Goal: Navigation & Orientation: Understand site structure

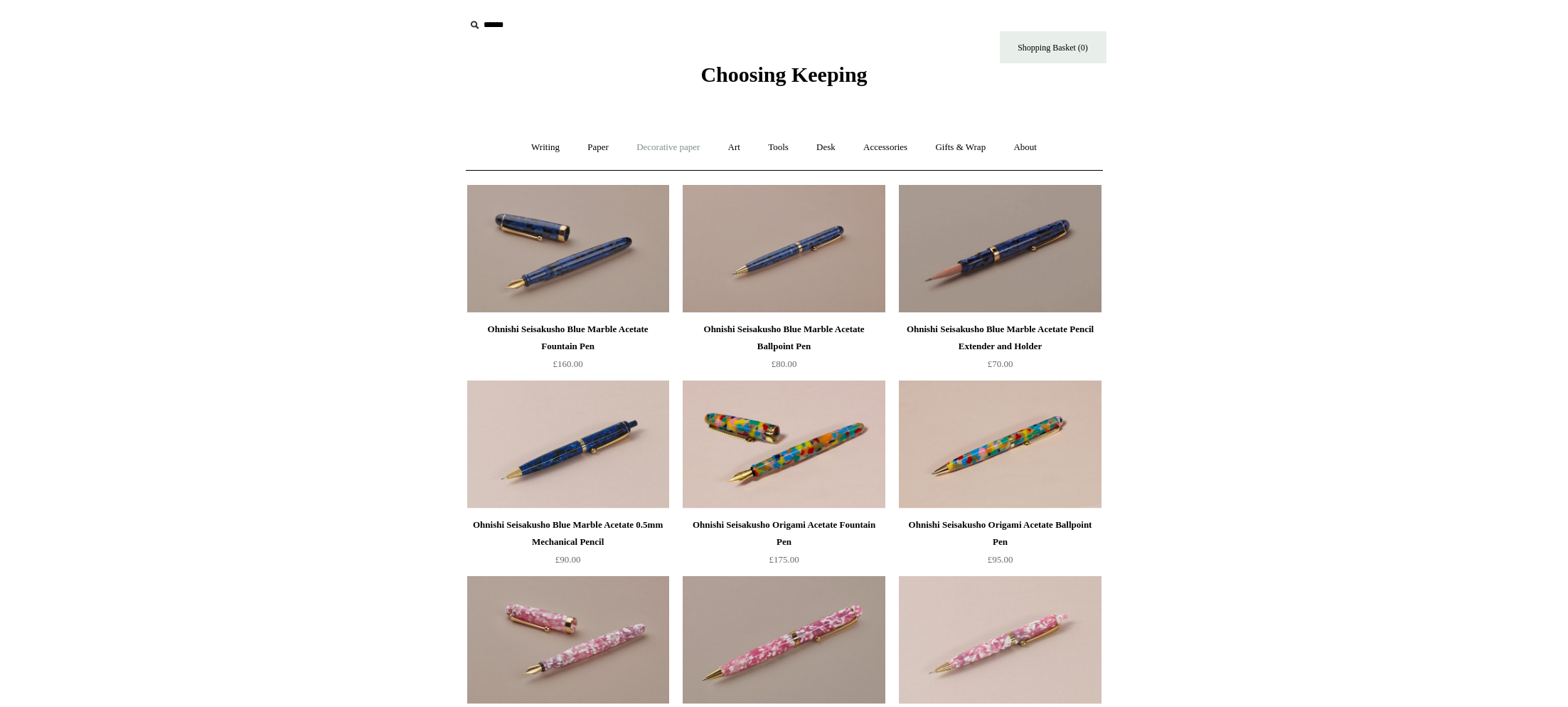
click at [664, 152] on link "Decorative paper +" at bounding box center [667, 147] width 89 height 38
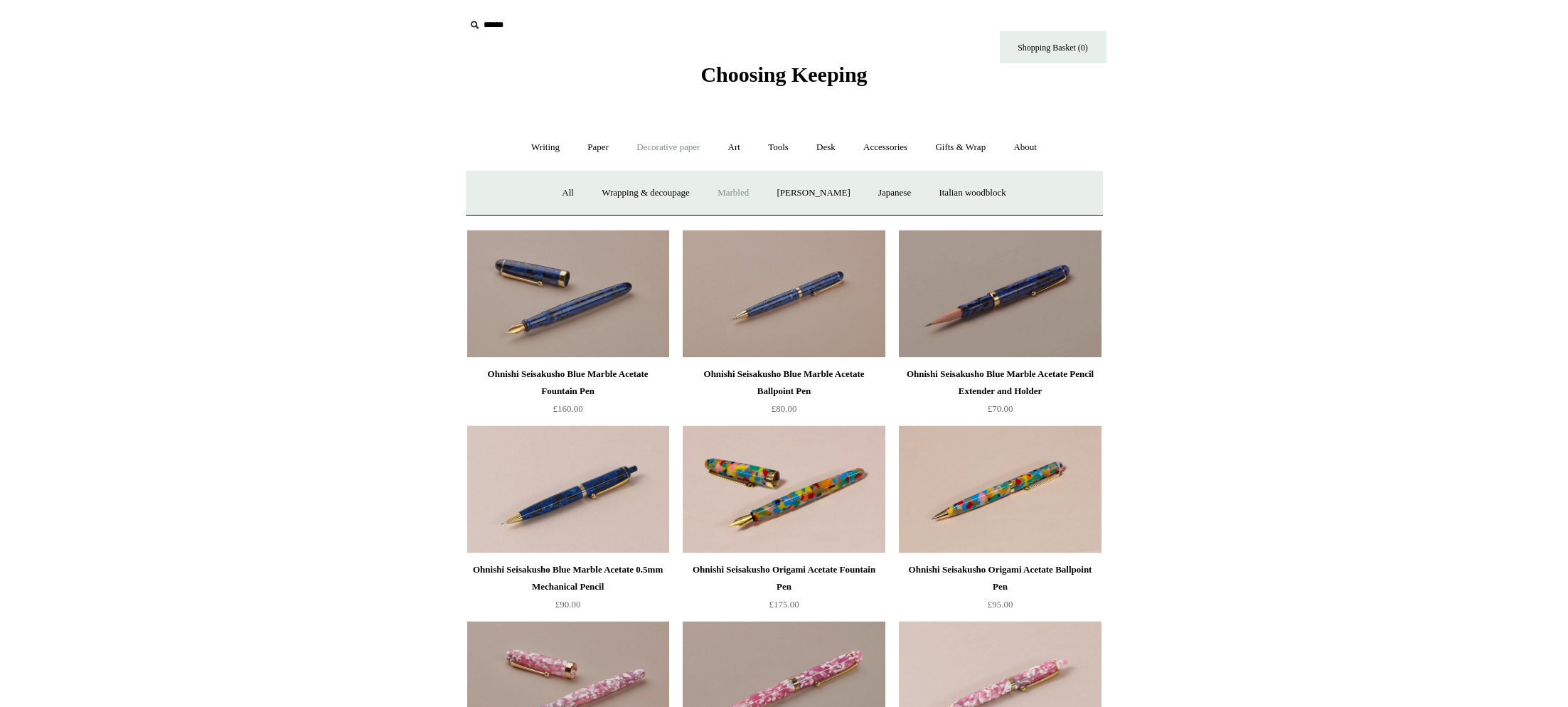
click at [729, 194] on link "Marbled" at bounding box center [733, 193] width 57 height 38
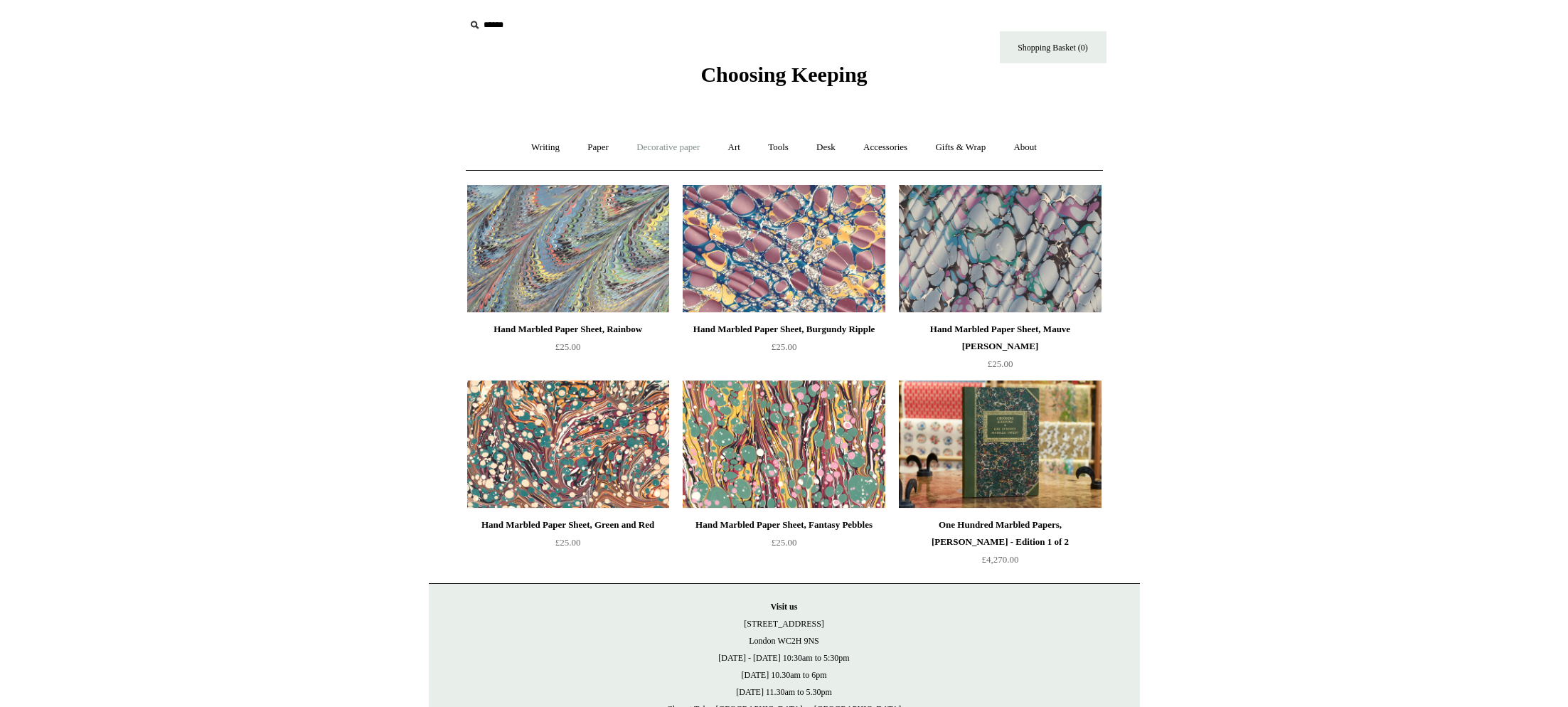
click at [656, 150] on link "Decorative paper +" at bounding box center [667, 147] width 89 height 38
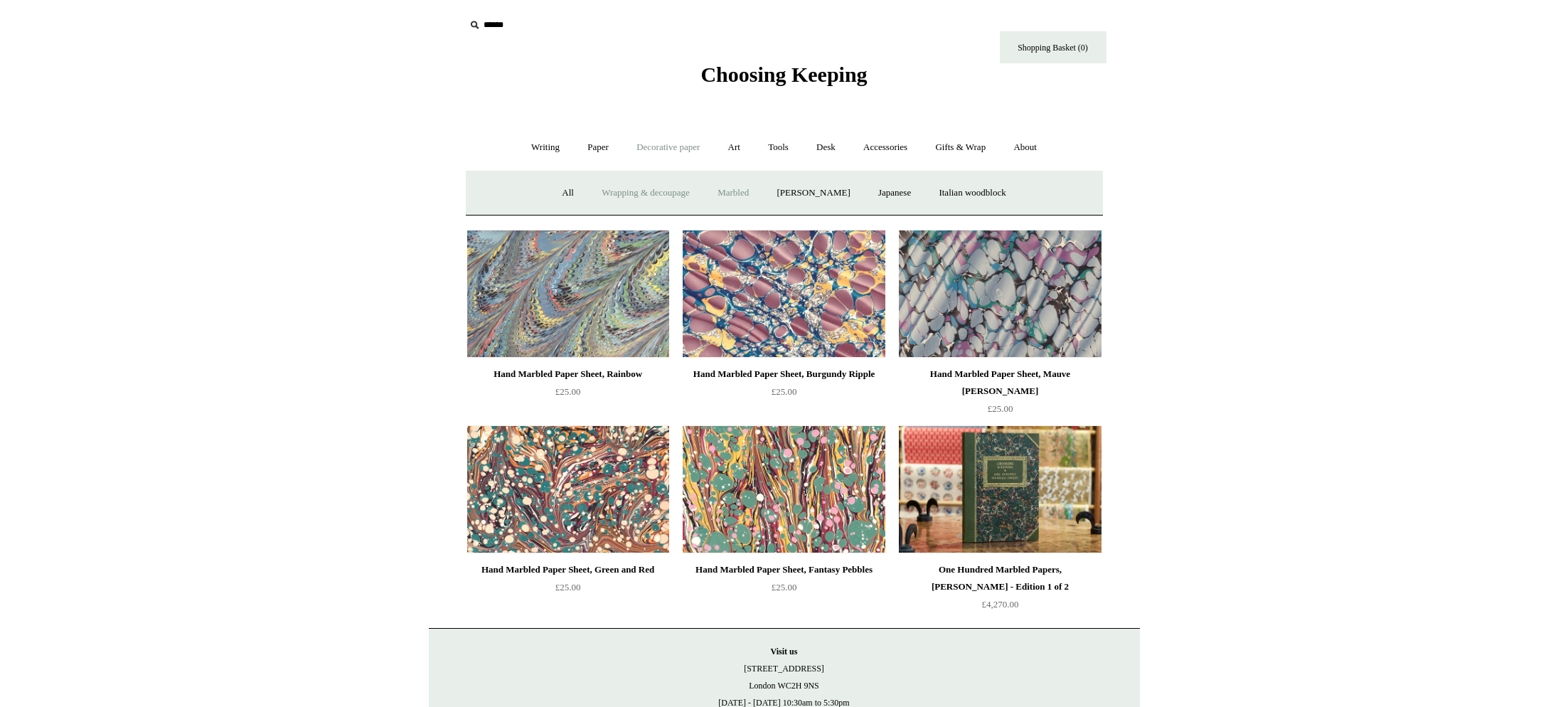
click at [623, 193] on link "Wrapping & decoupage" at bounding box center [645, 193] width 114 height 38
click at [831, 196] on link "[PERSON_NAME]" at bounding box center [813, 193] width 99 height 38
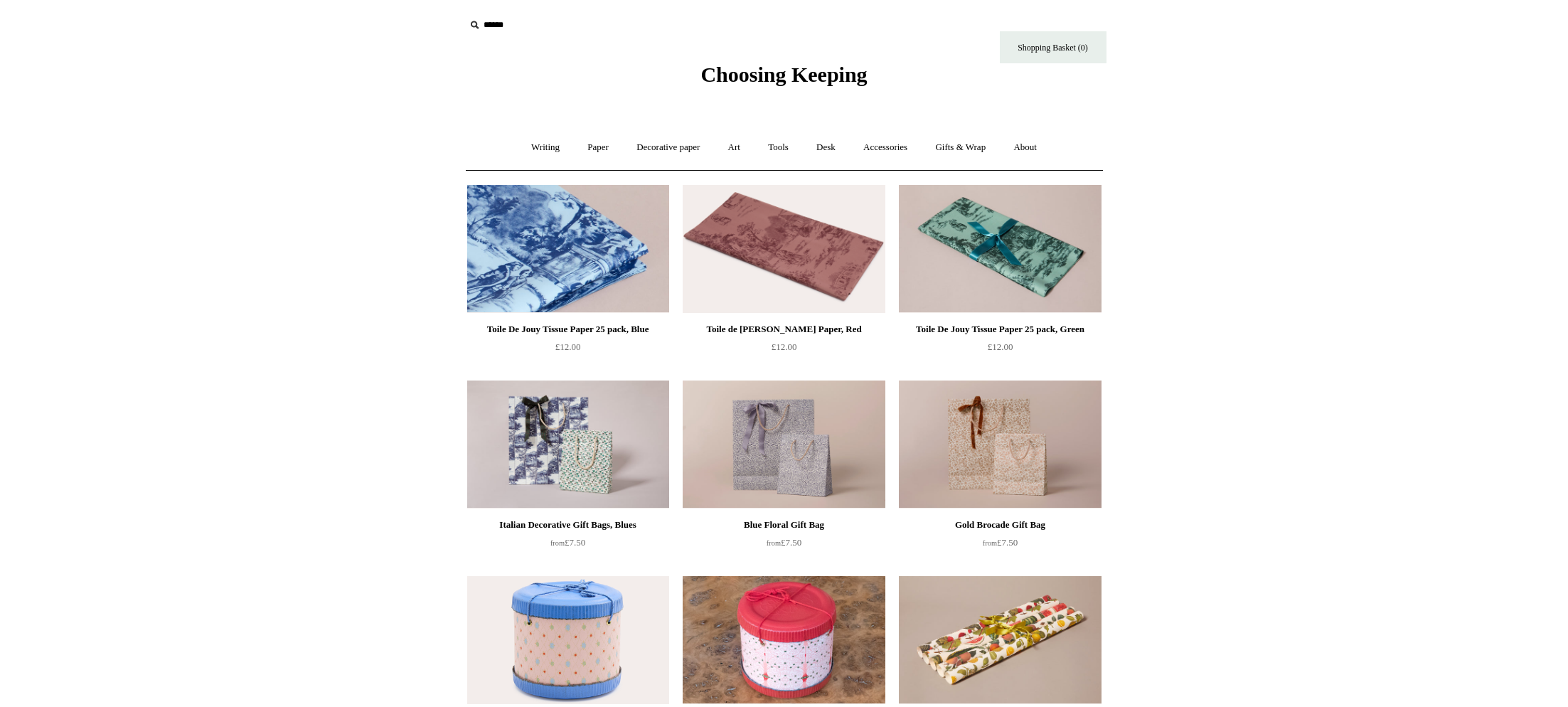
click at [523, 270] on img at bounding box center [568, 249] width 202 height 128
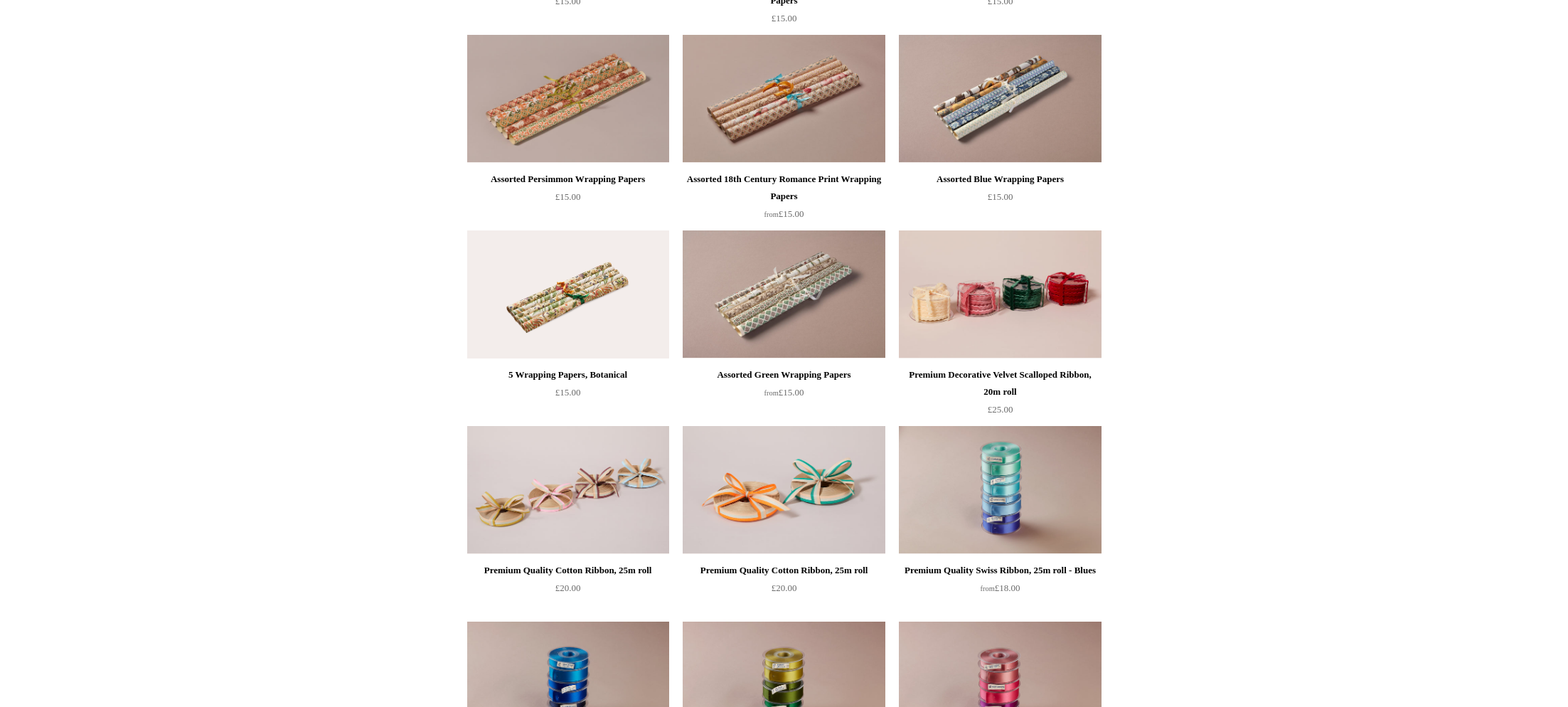
scroll to position [933, 0]
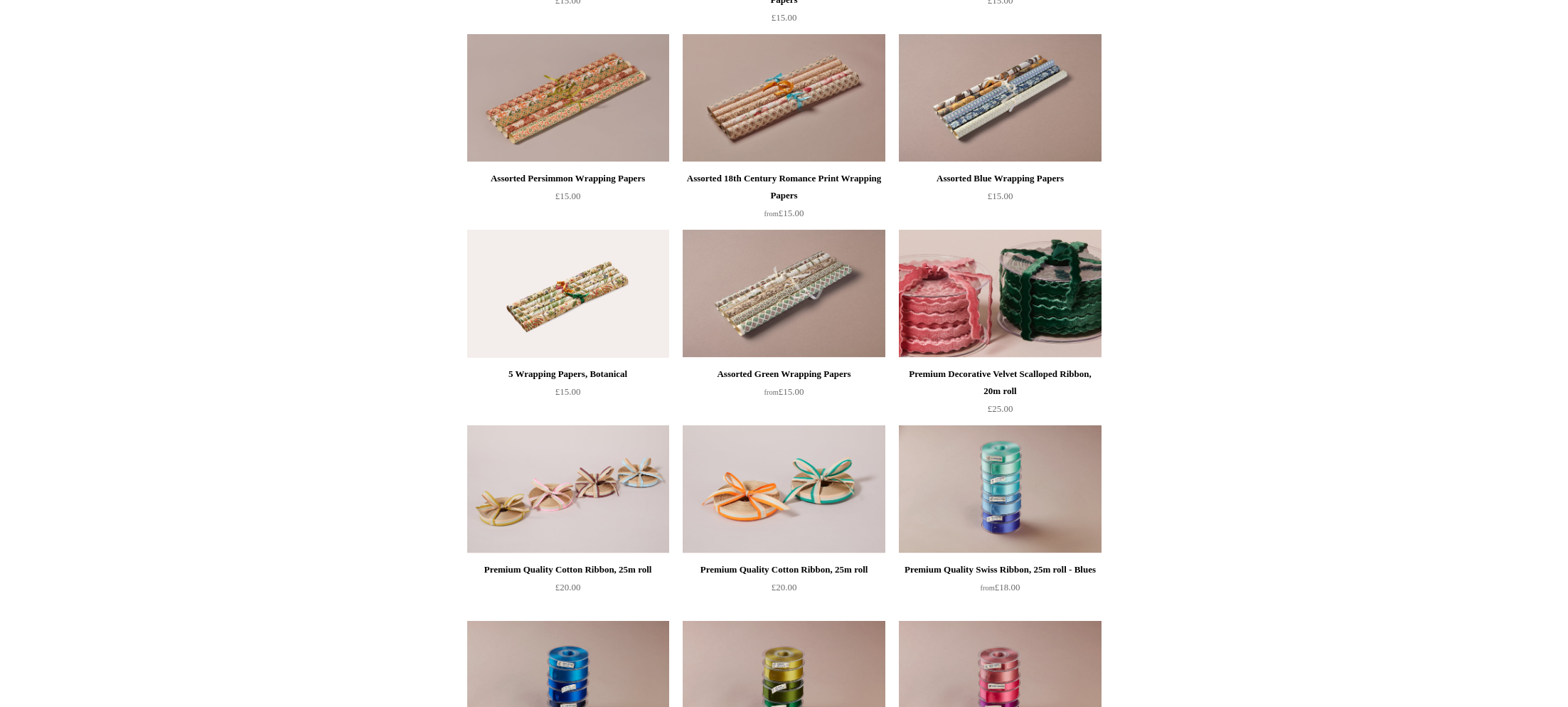
click at [937, 338] on img at bounding box center [999, 294] width 202 height 128
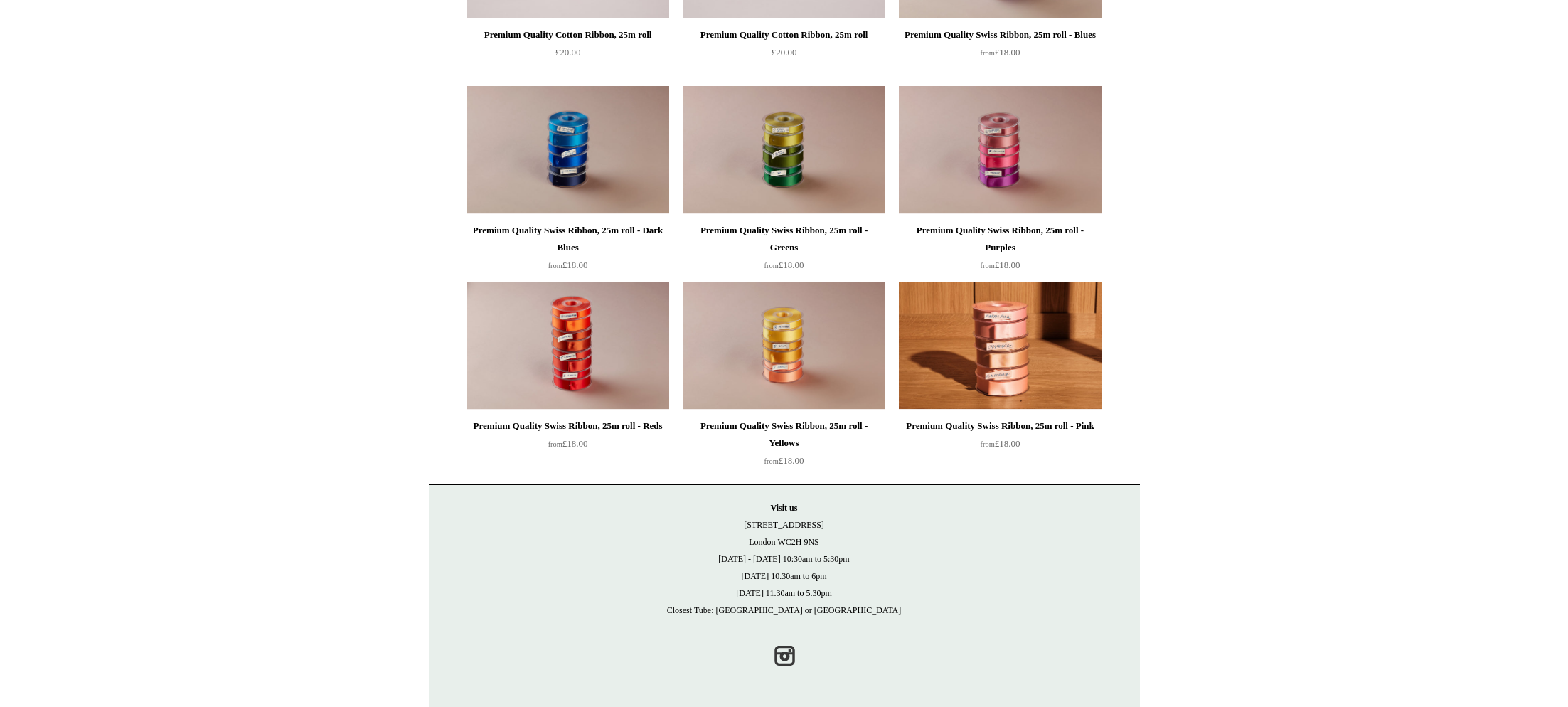
scroll to position [1464, 0]
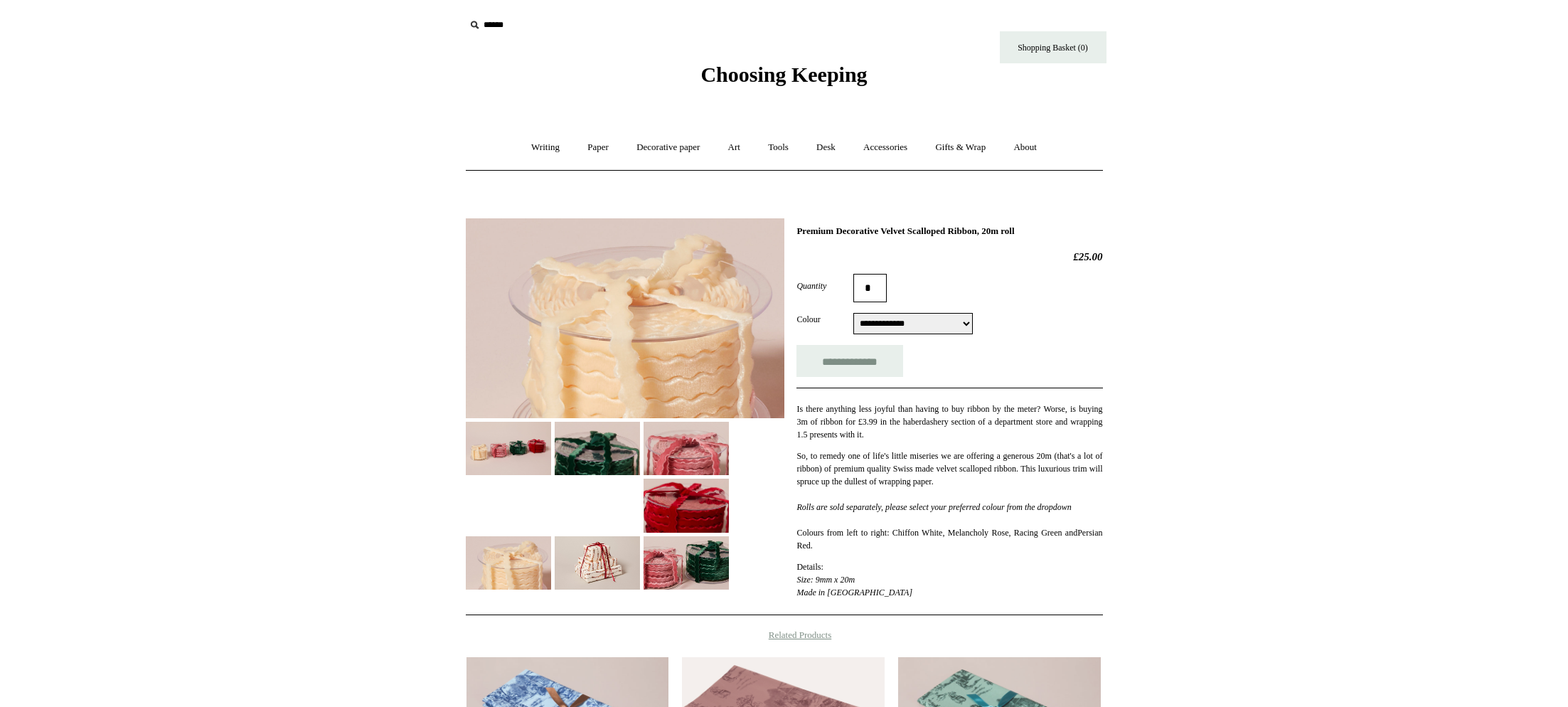
select select "**********"
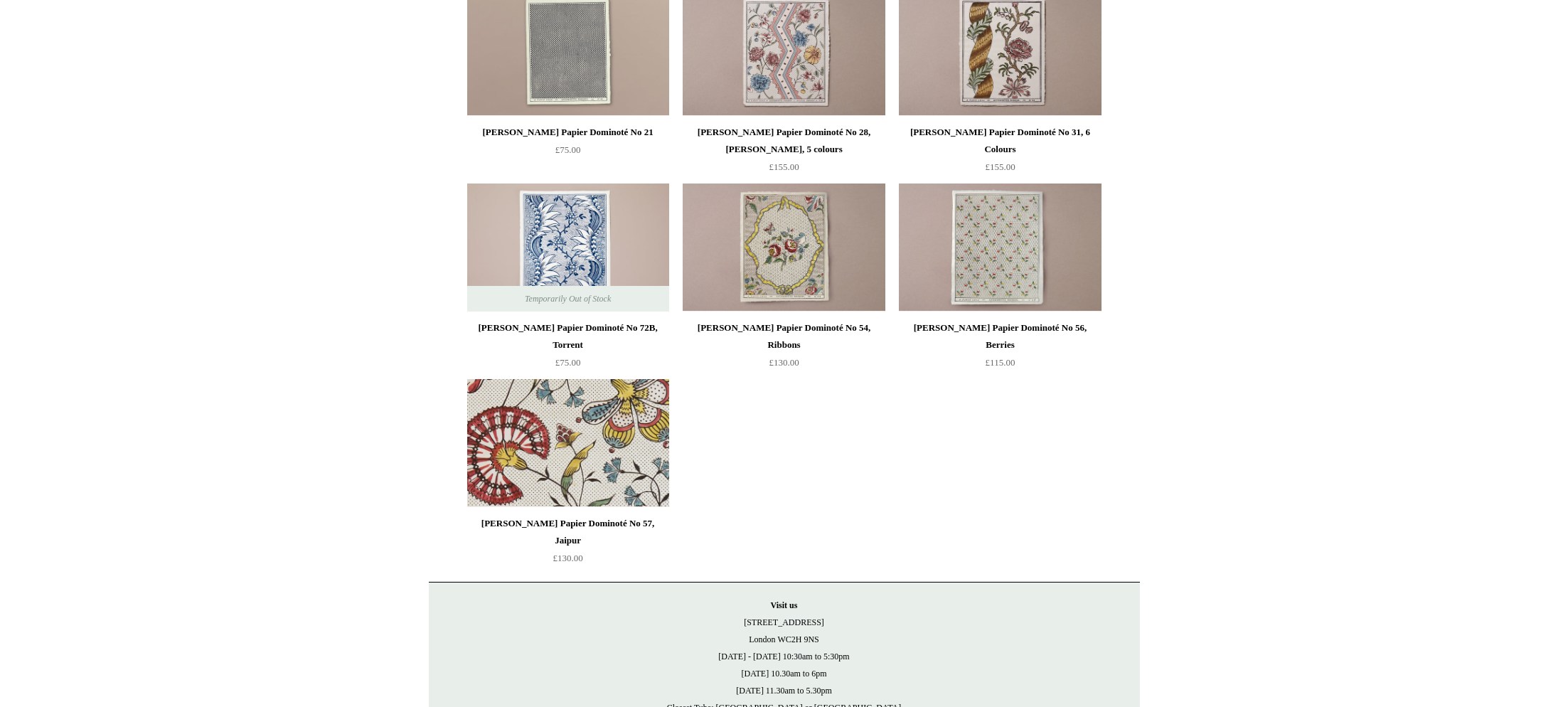
scroll to position [795, 0]
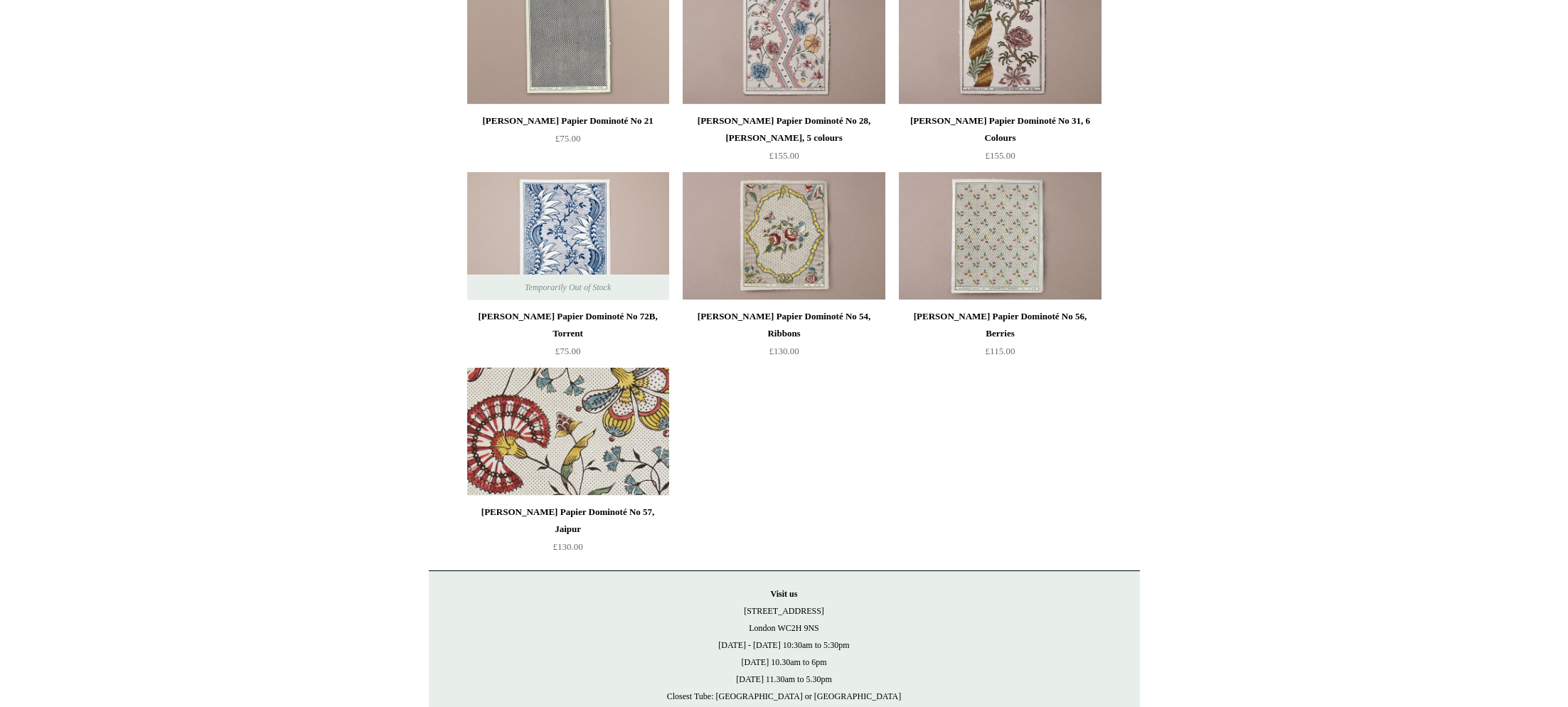
click at [558, 428] on img at bounding box center [568, 432] width 202 height 128
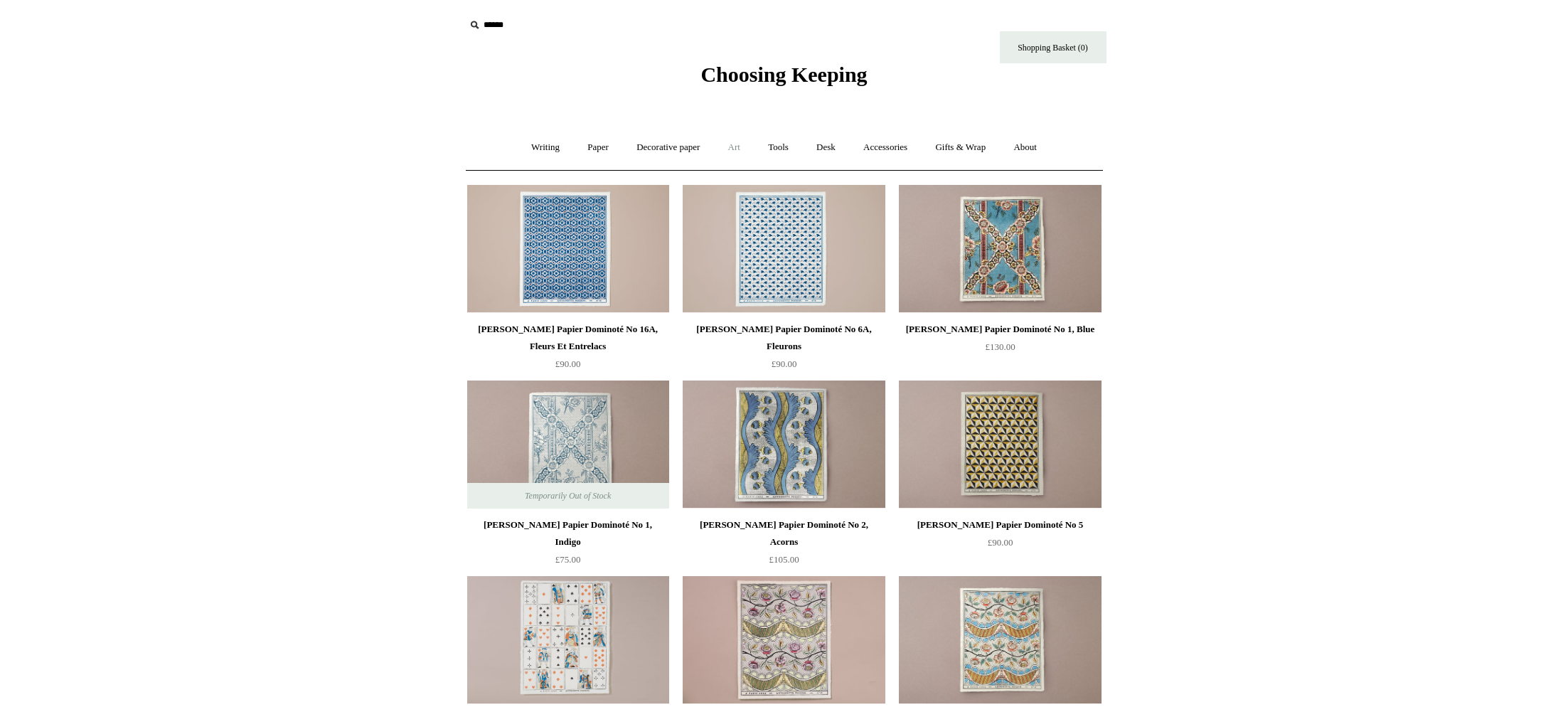
scroll to position [5, 0]
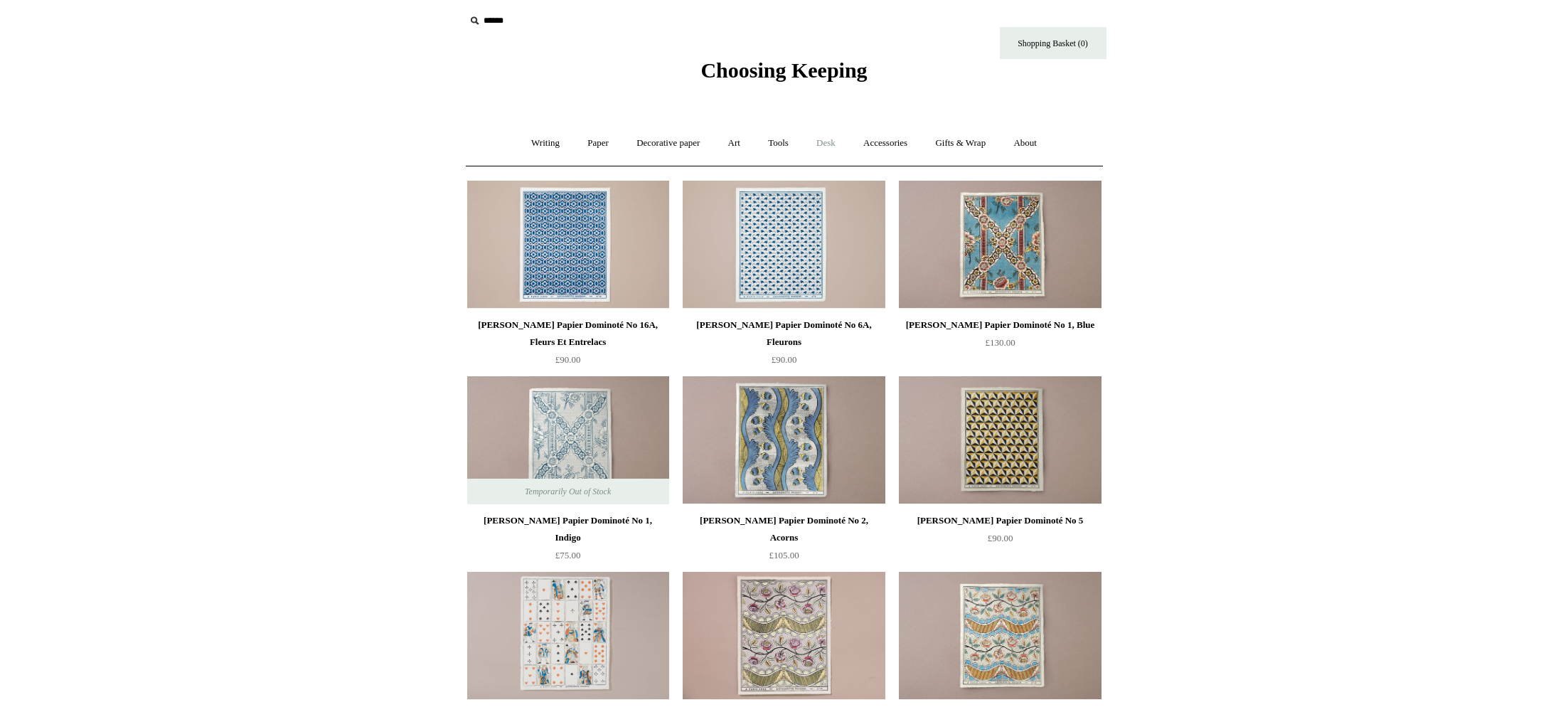
click at [833, 145] on link "Desk +" at bounding box center [826, 143] width 45 height 38
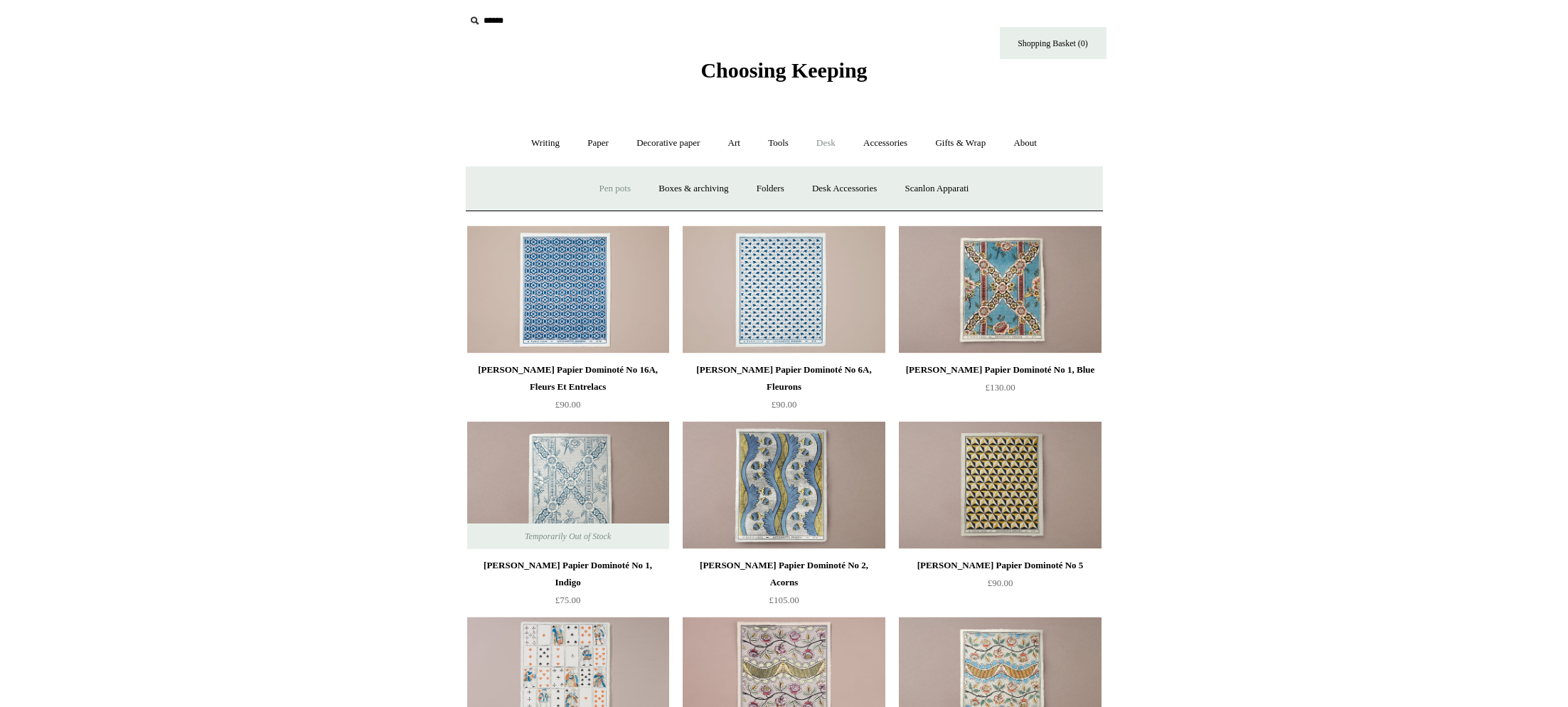
click at [603, 194] on link "Pen pots" at bounding box center [615, 189] width 57 height 38
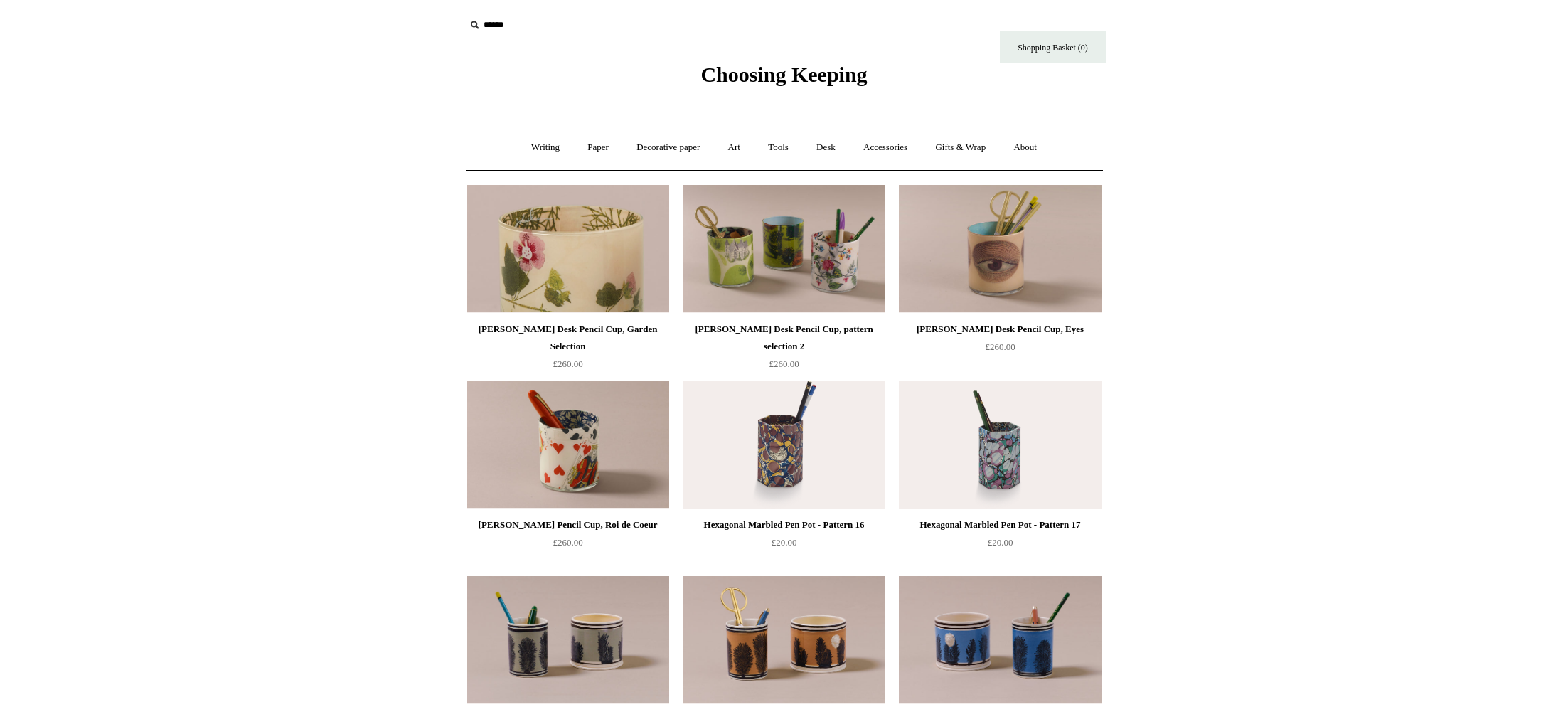
scroll to position [4, 0]
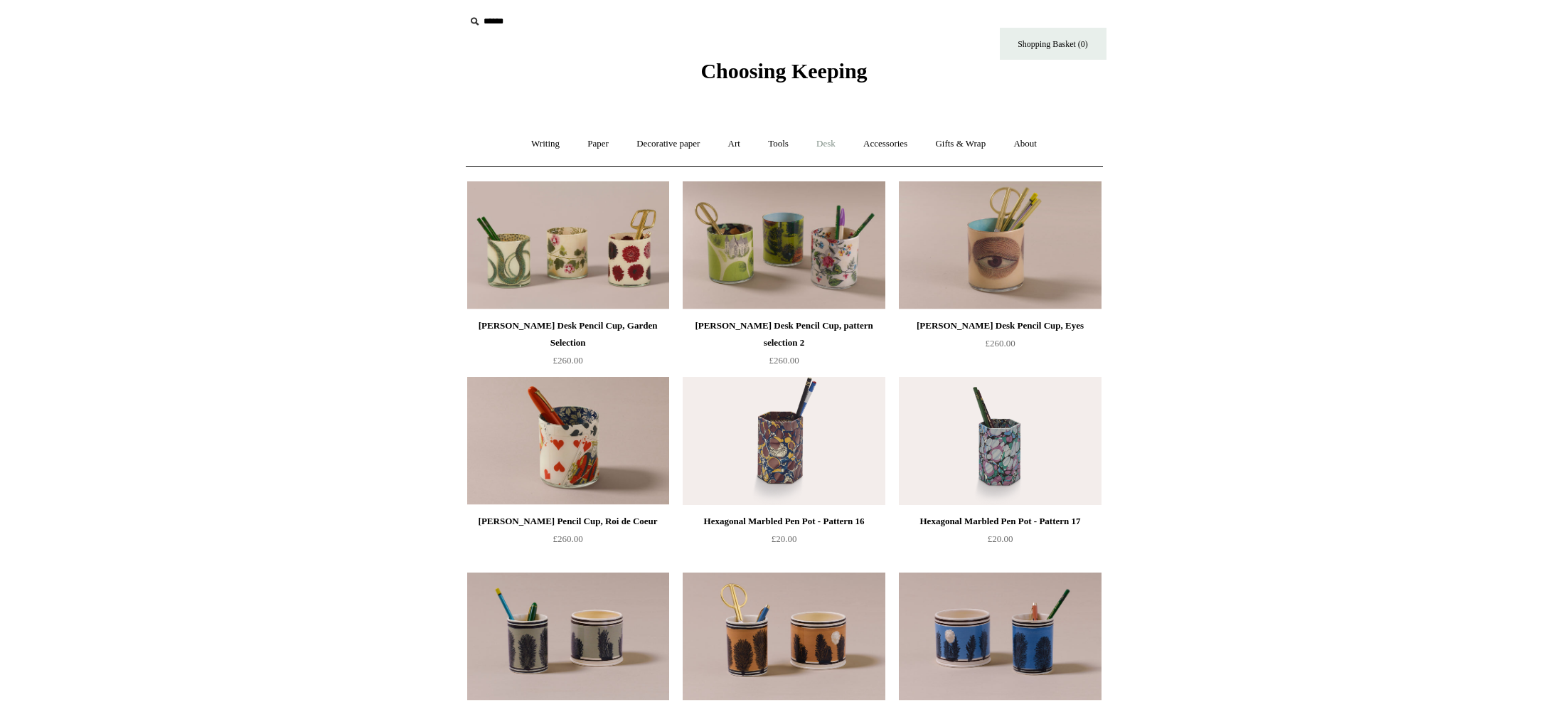
click at [831, 146] on link "Desk +" at bounding box center [826, 144] width 45 height 38
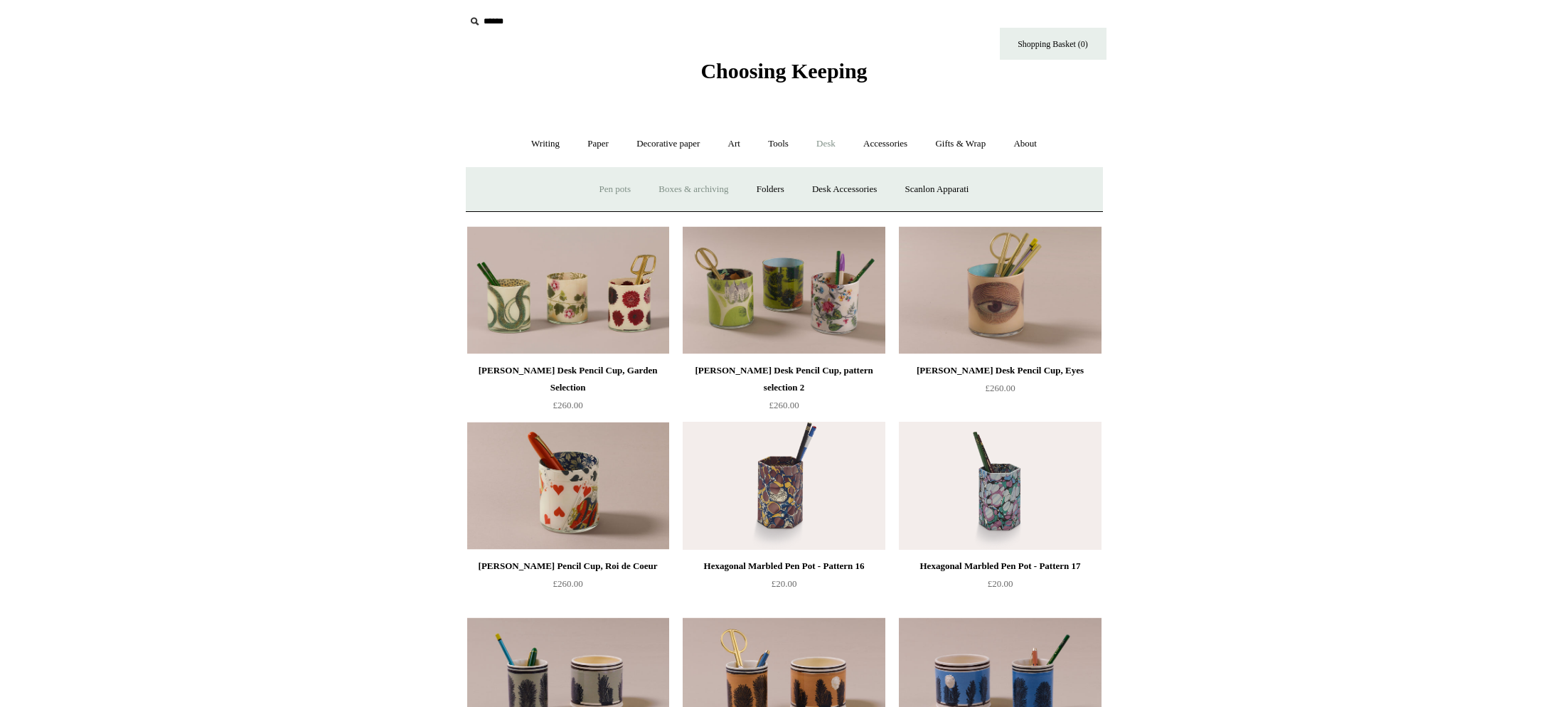
click at [703, 190] on link "Boxes & archiving" at bounding box center [693, 190] width 95 height 38
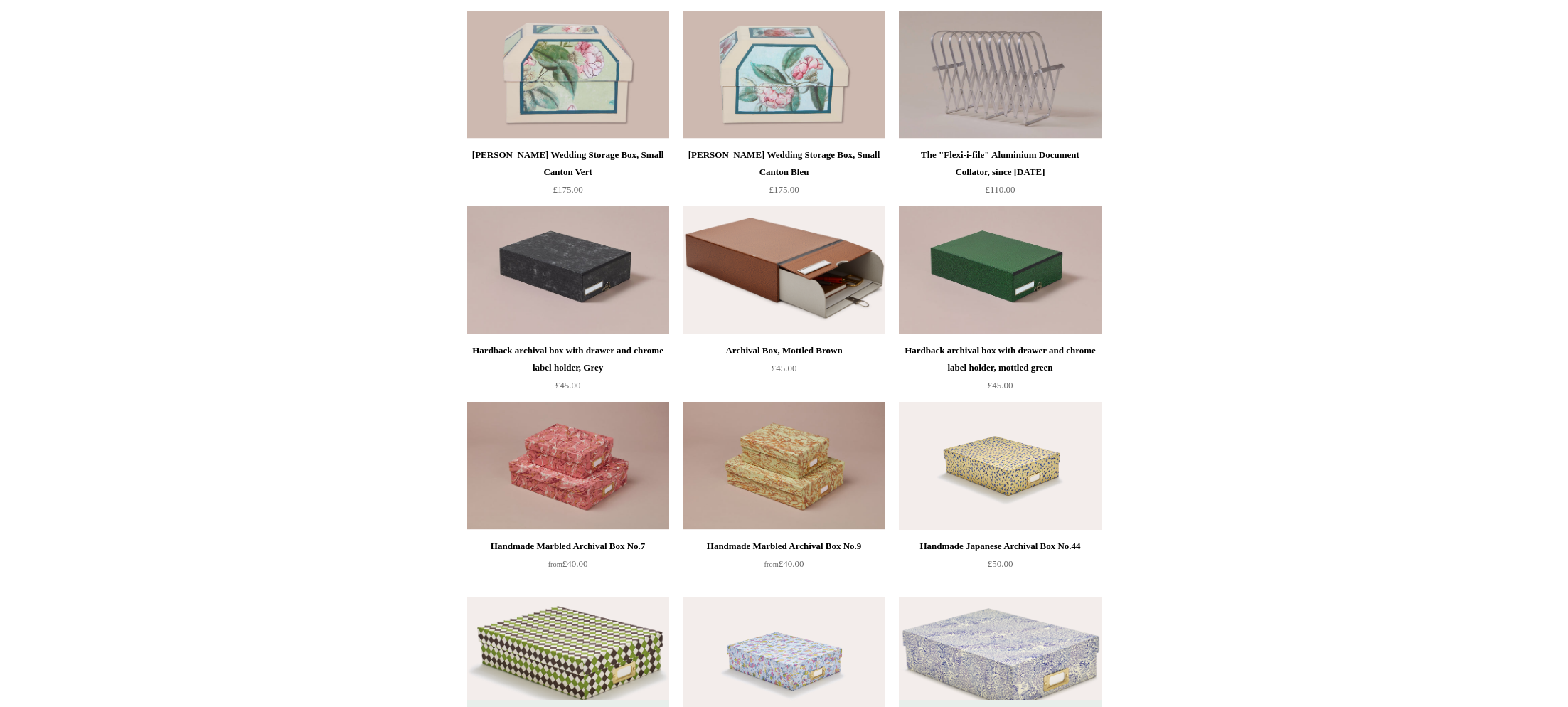
scroll to position [371, 0]
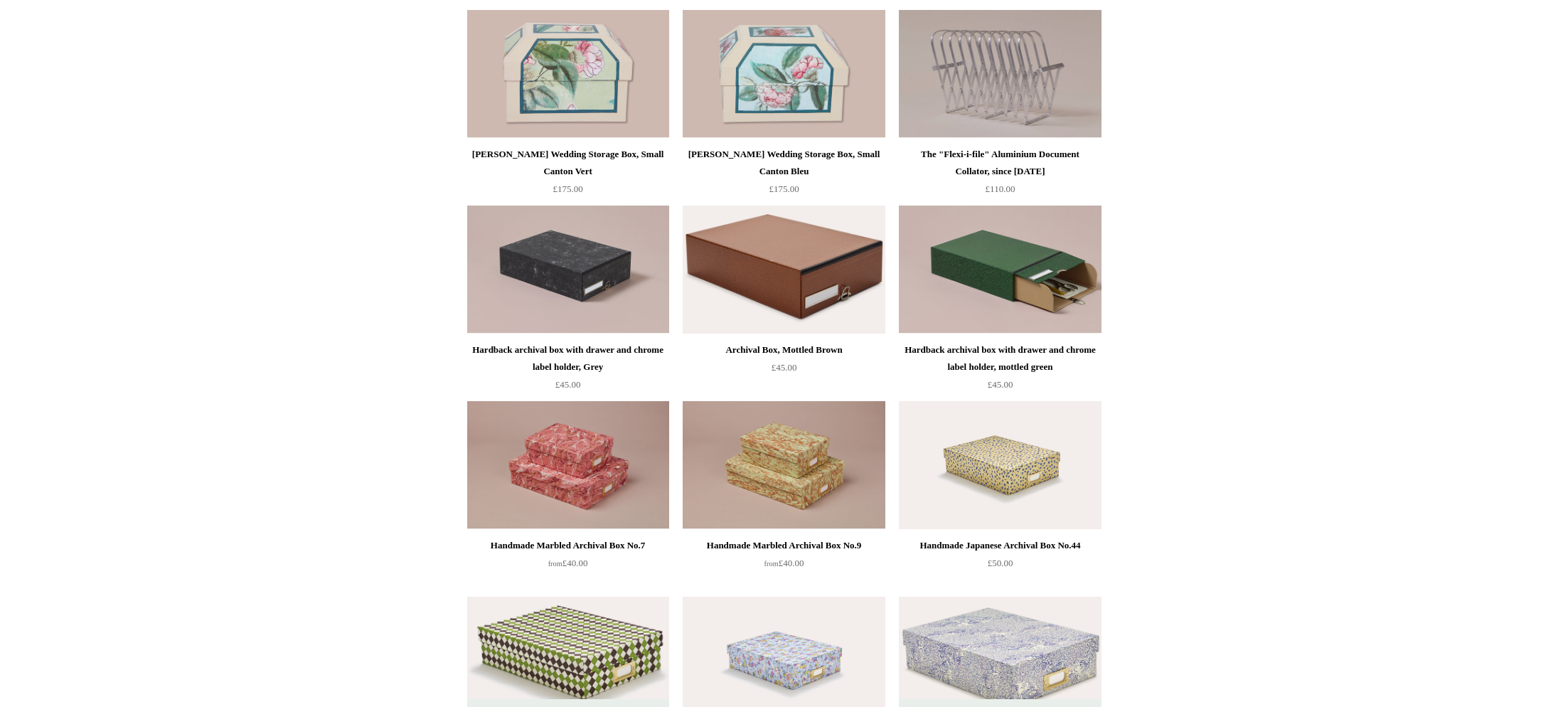
click at [1003, 290] on img at bounding box center [999, 270] width 202 height 128
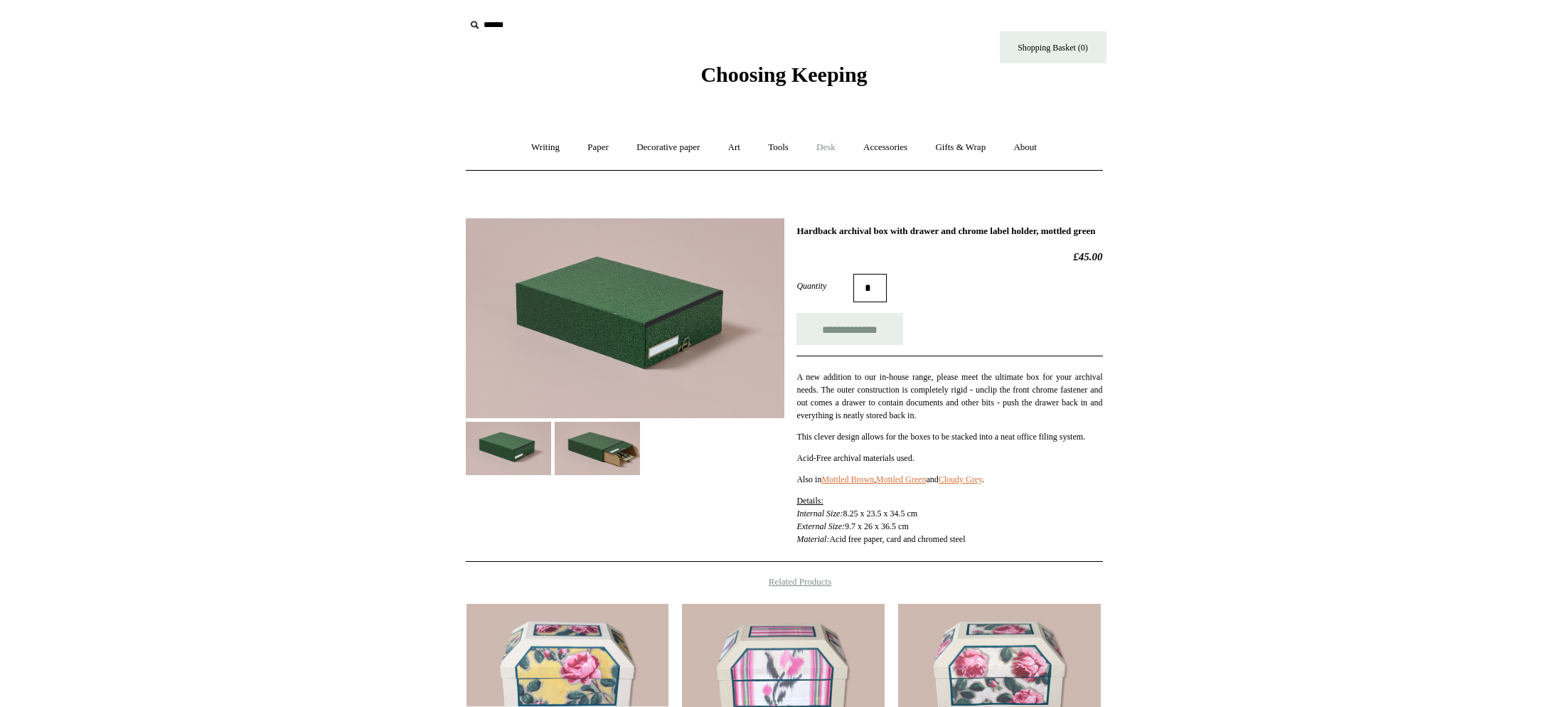
click at [832, 149] on link "Desk +" at bounding box center [826, 147] width 45 height 38
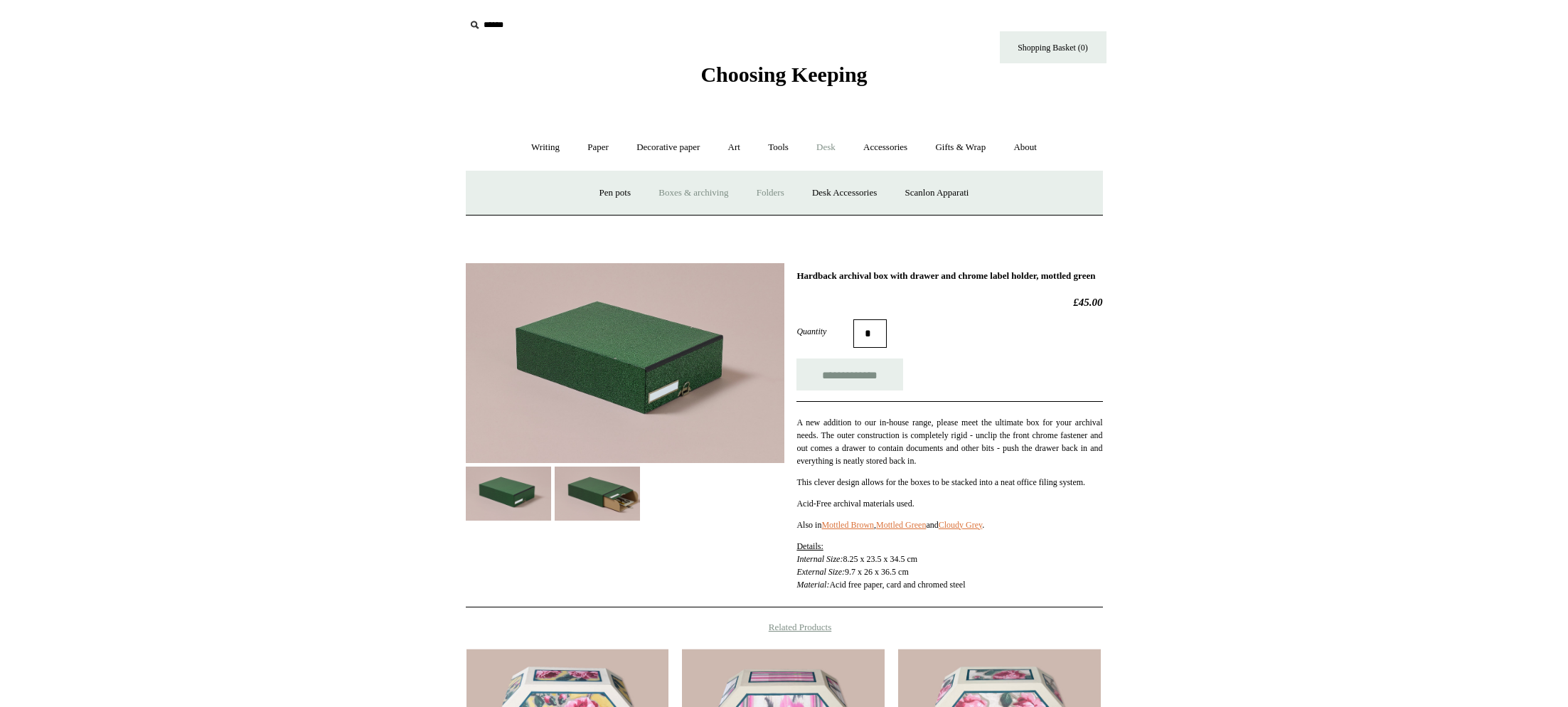
click at [769, 196] on link "Folders" at bounding box center [770, 193] width 53 height 38
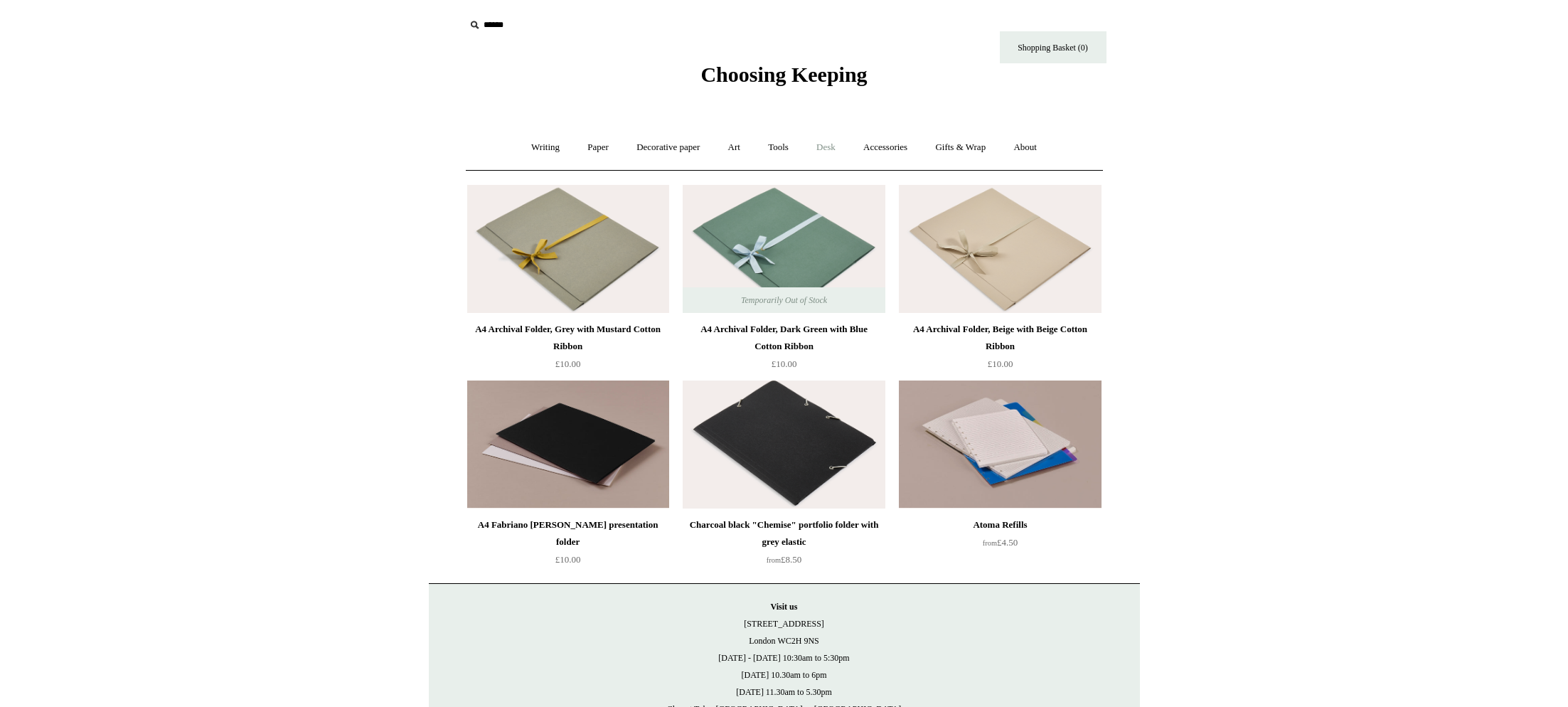
click at [833, 153] on link "Desk +" at bounding box center [826, 147] width 45 height 38
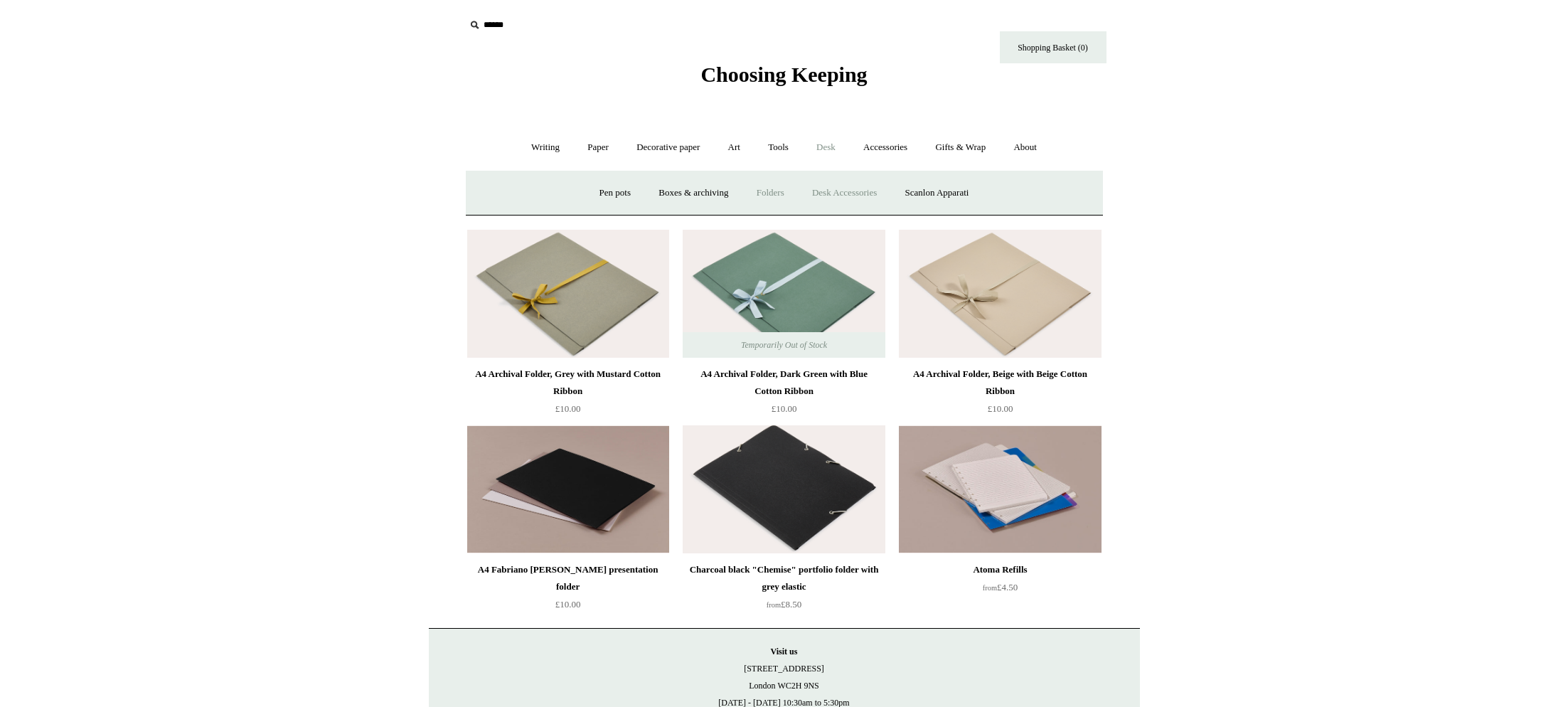
click at [862, 199] on link "Desk Accessories" at bounding box center [844, 193] width 90 height 38
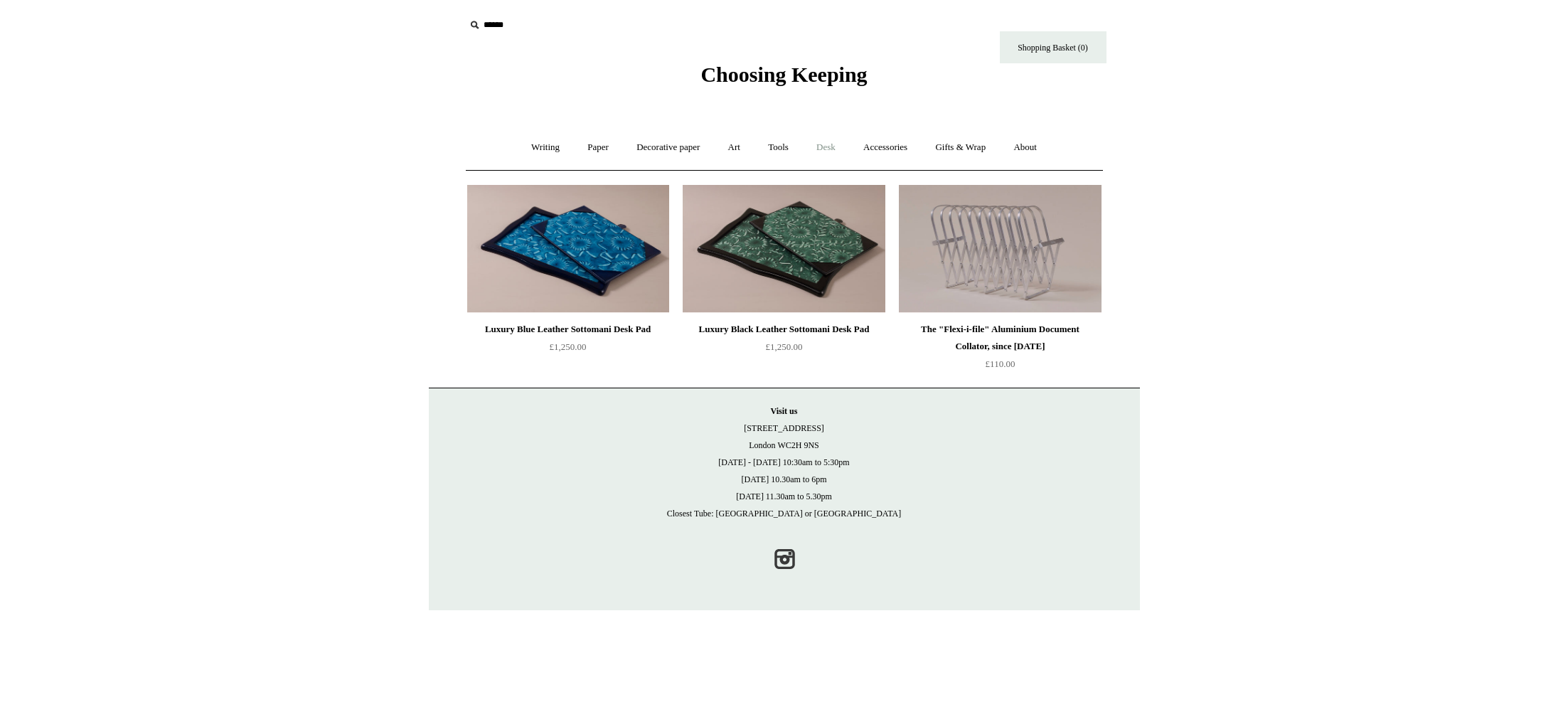
click at [828, 146] on link "Desk +" at bounding box center [826, 147] width 45 height 38
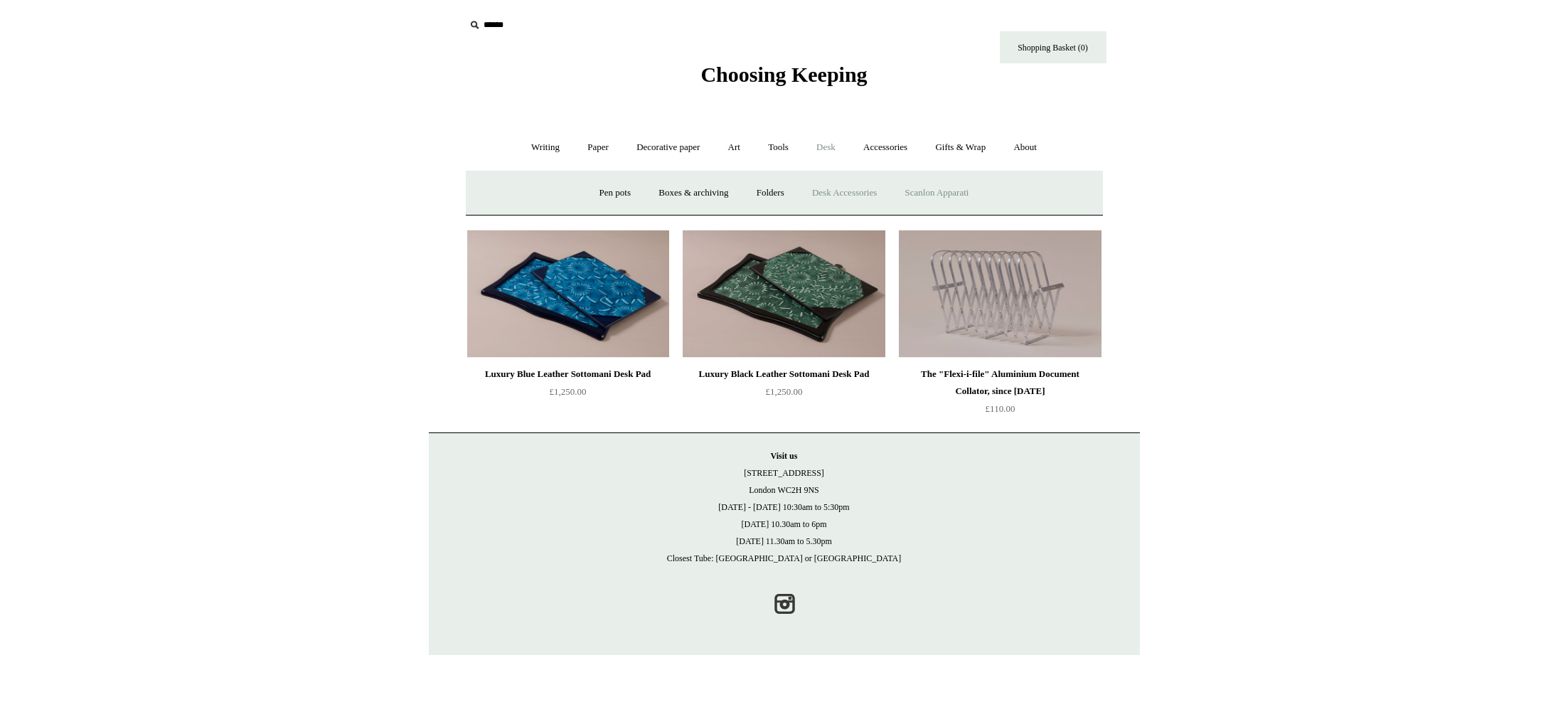
click at [949, 196] on link "Scanlon Apparati" at bounding box center [937, 193] width 90 height 38
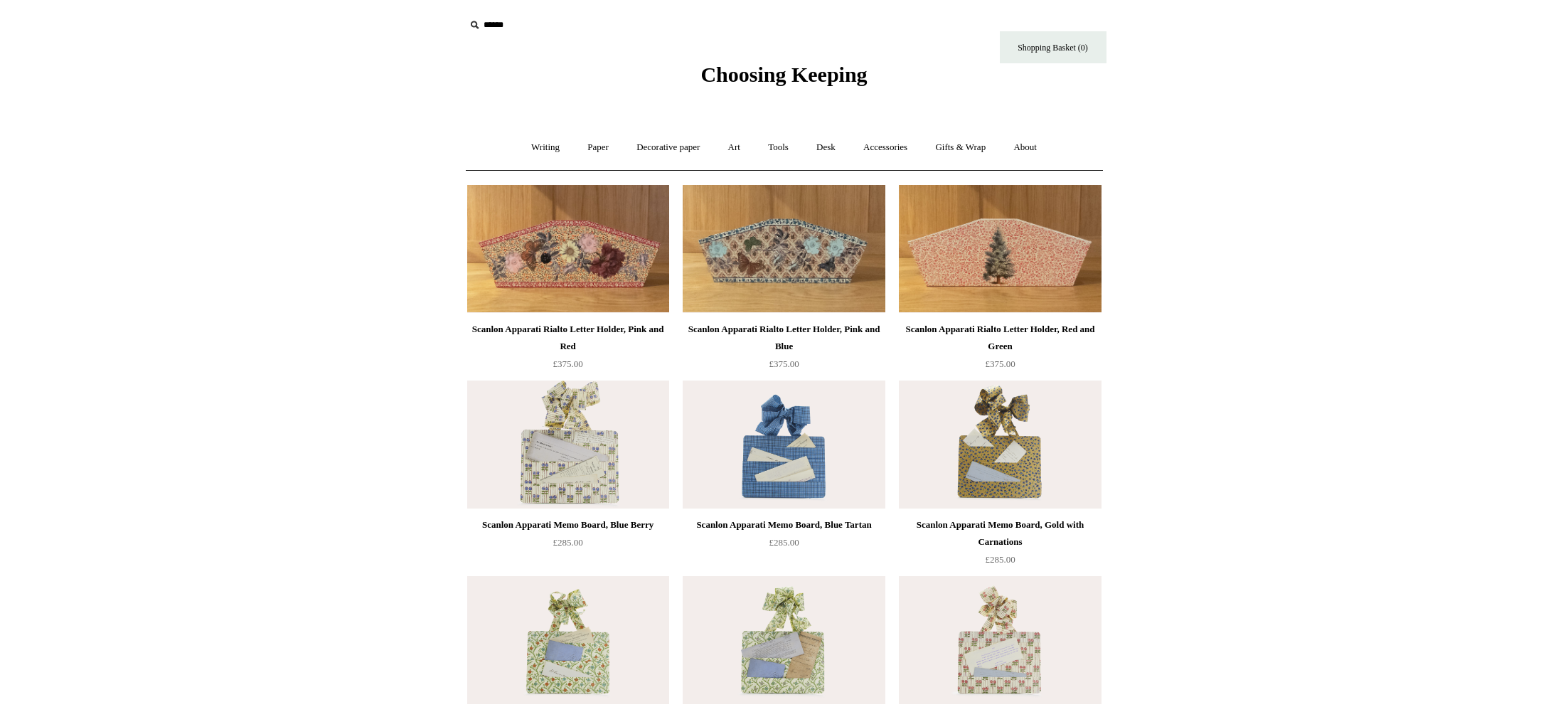
scroll to position [1, 0]
click at [889, 148] on link "Accessories +" at bounding box center [885, 147] width 70 height 38
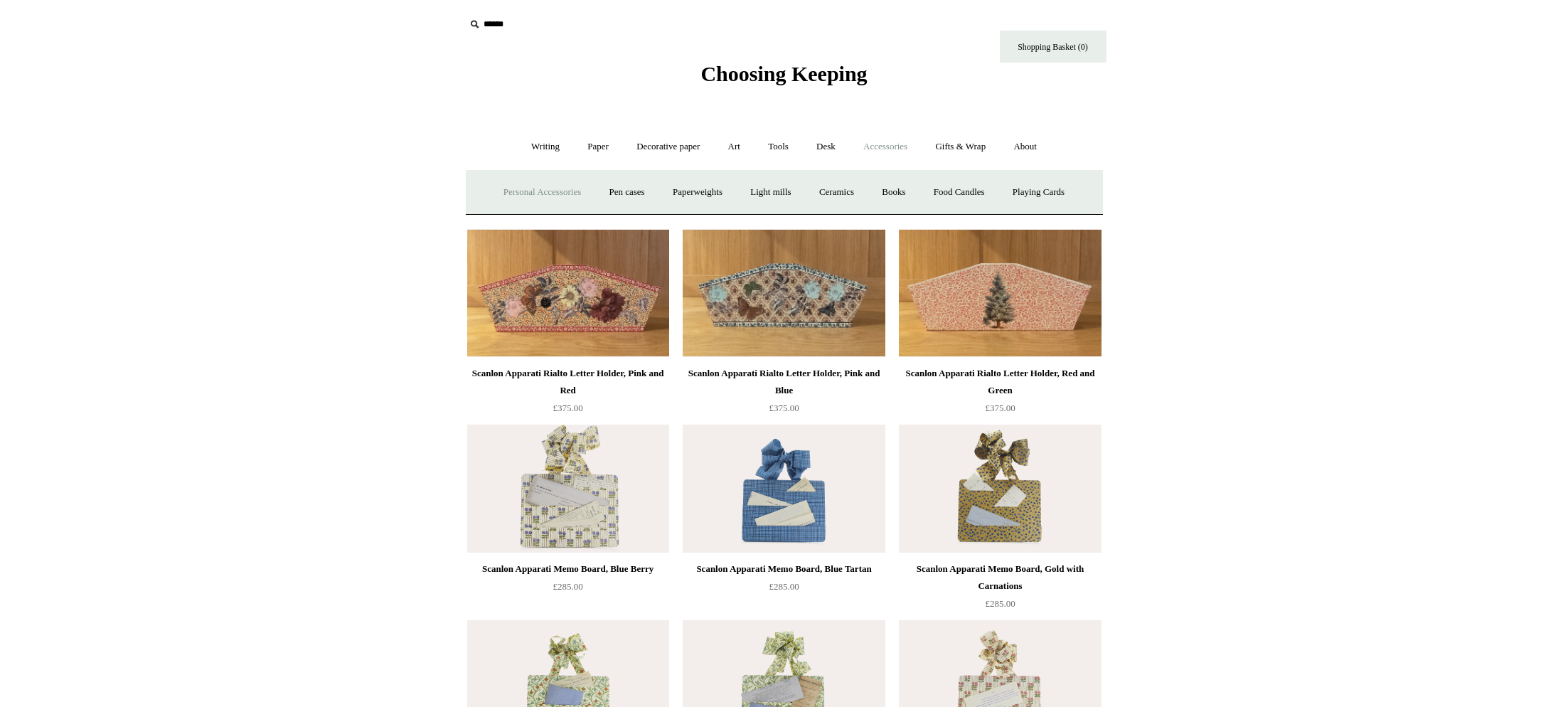
click at [544, 189] on link "Personal Accessories +" at bounding box center [541, 192] width 103 height 38
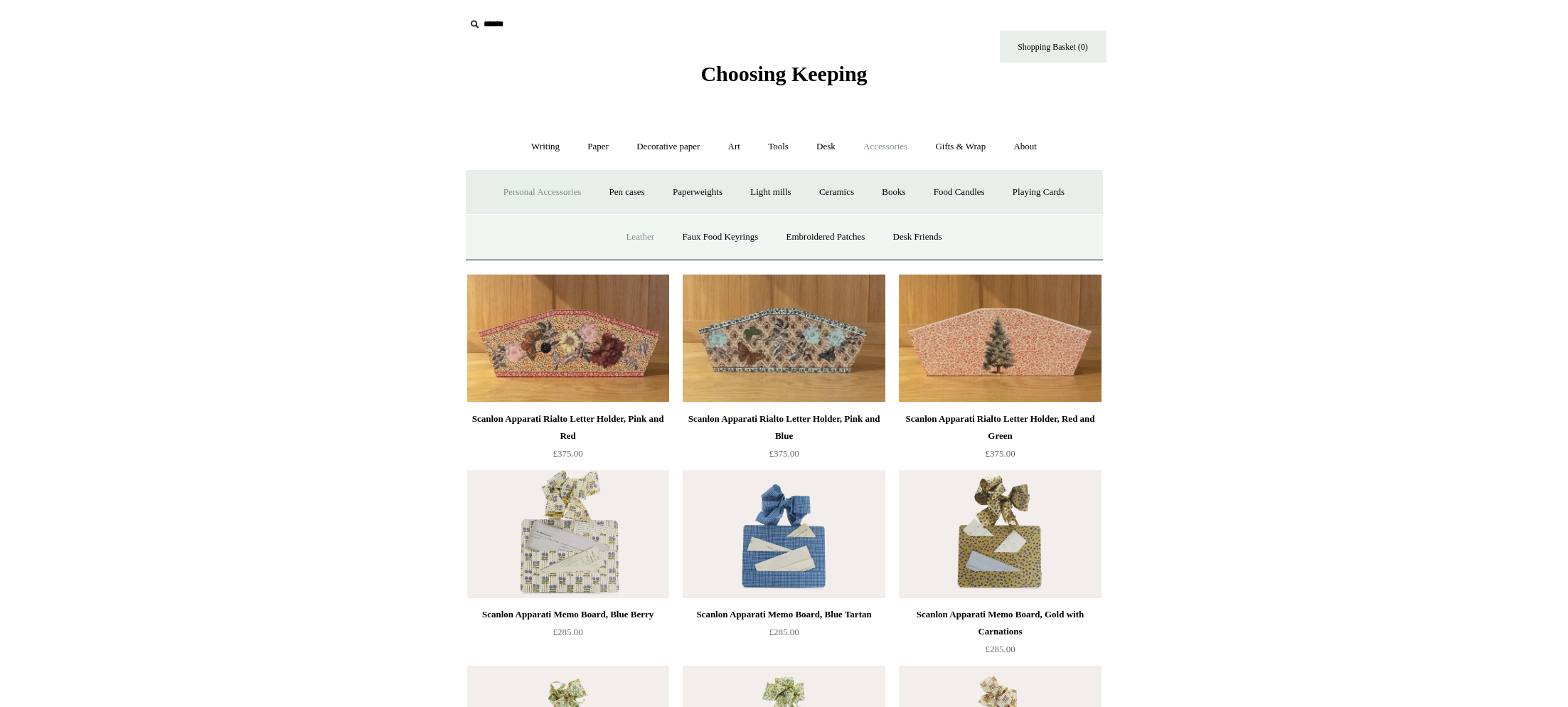
click at [623, 239] on link "Leather" at bounding box center [640, 237] width 54 height 38
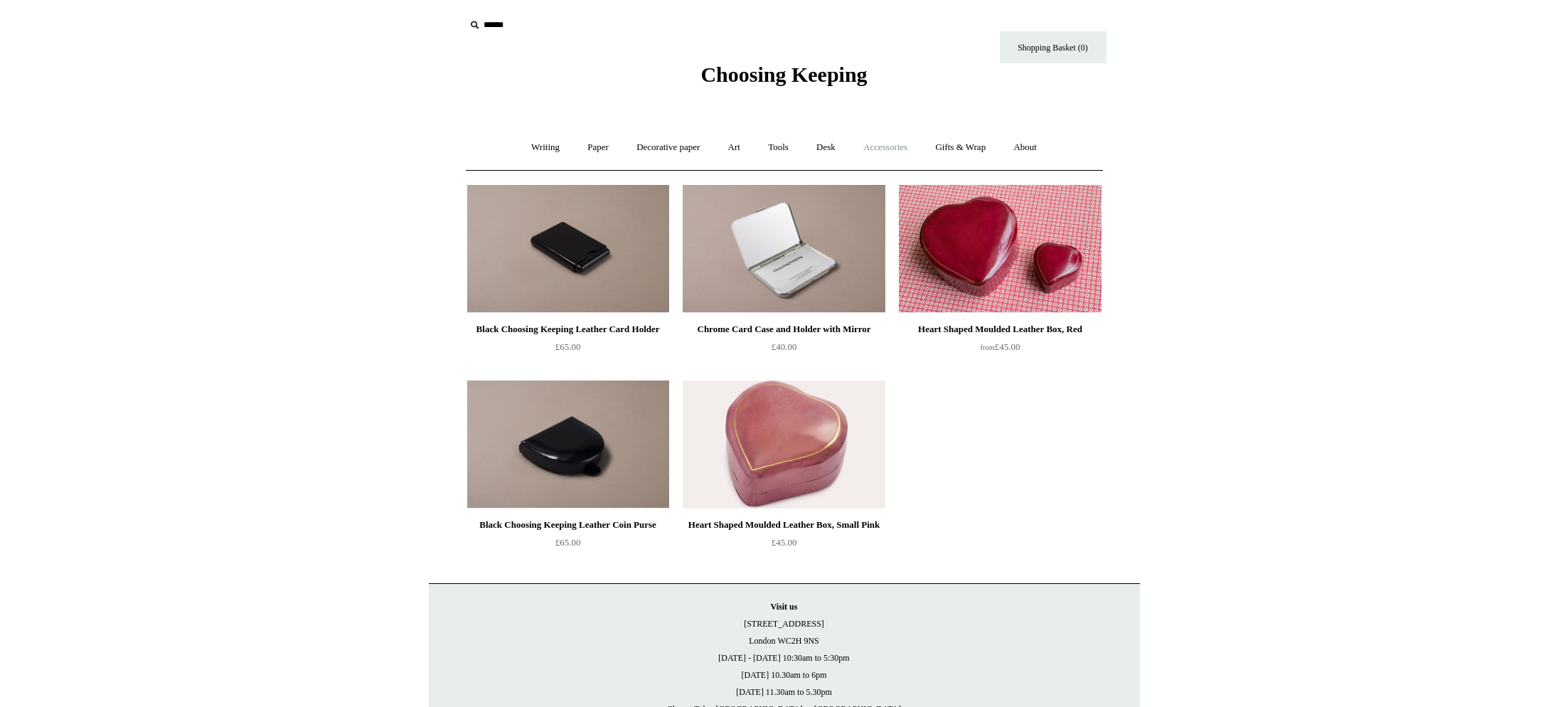
click at [894, 147] on link "Accessories +" at bounding box center [885, 147] width 70 height 38
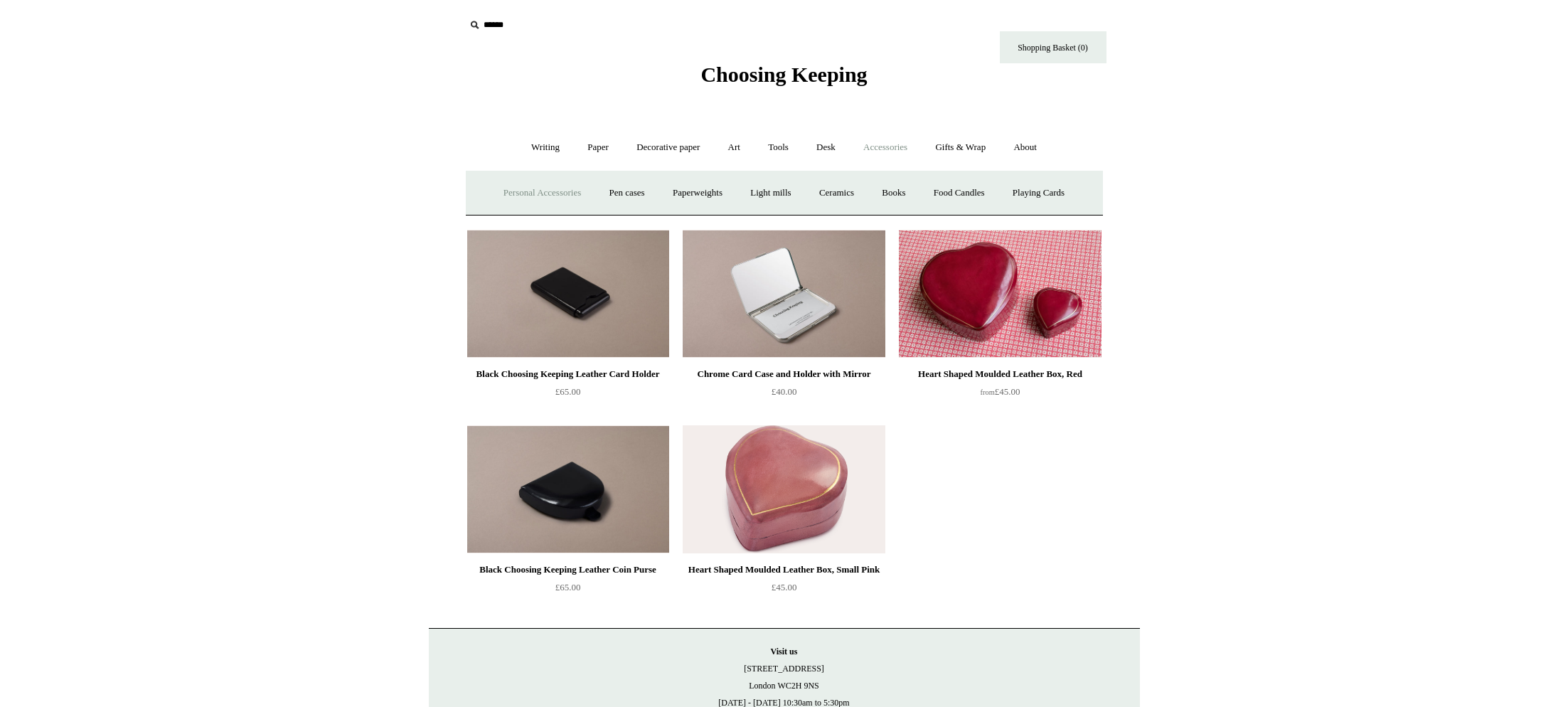
click at [556, 199] on link "Personal Accessories +" at bounding box center [541, 193] width 103 height 38
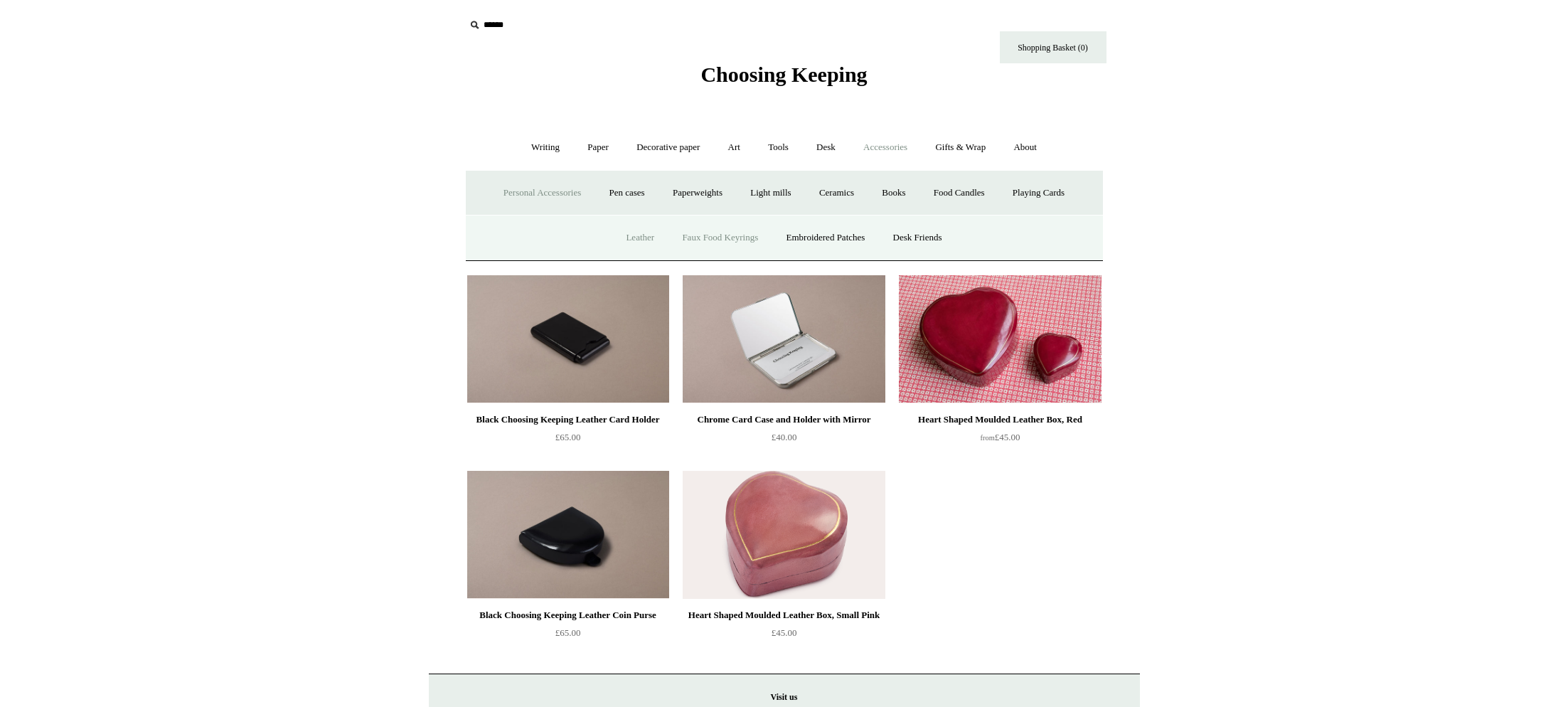
click at [727, 243] on link "Faux Food Keyrings" at bounding box center [719, 237] width 101 height 38
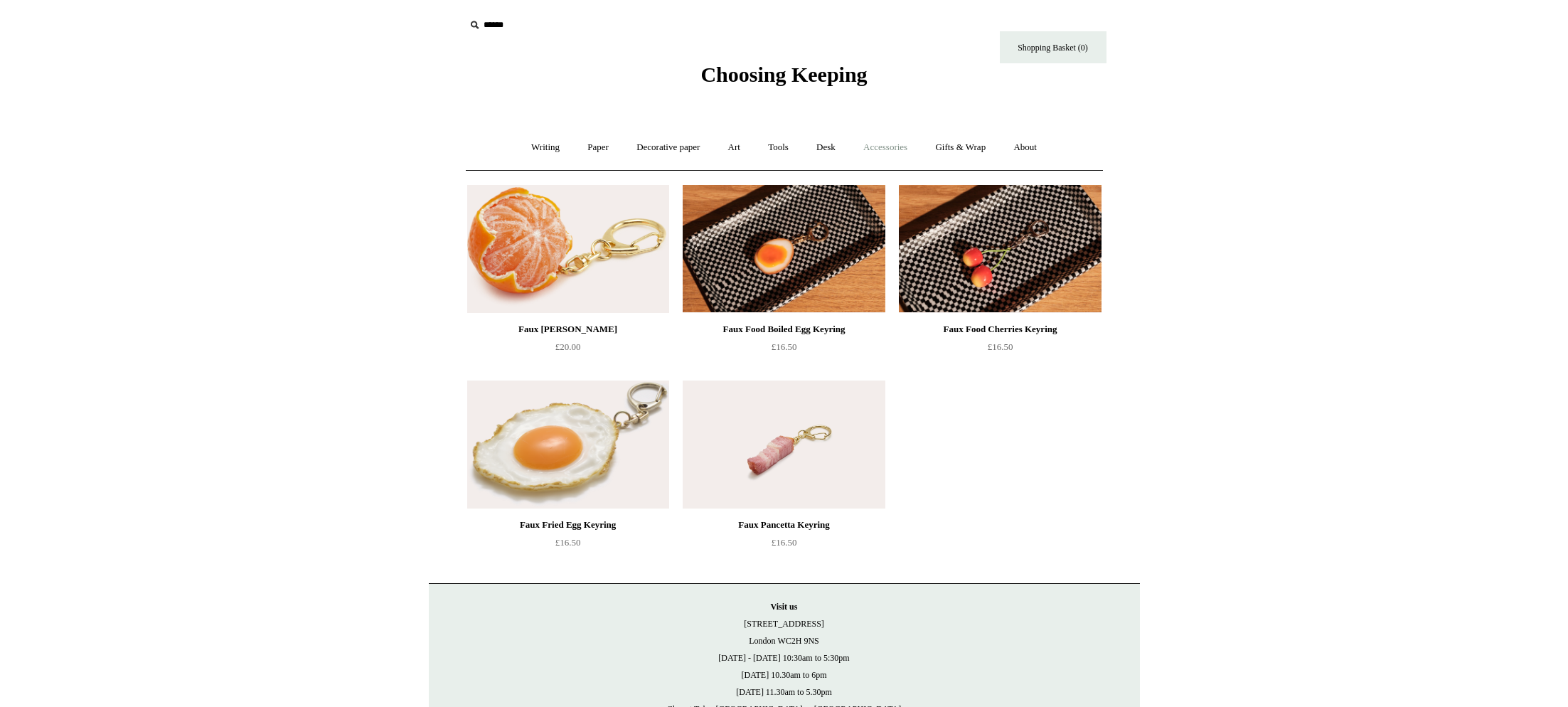
click at [898, 151] on link "Accessories +" at bounding box center [885, 147] width 70 height 38
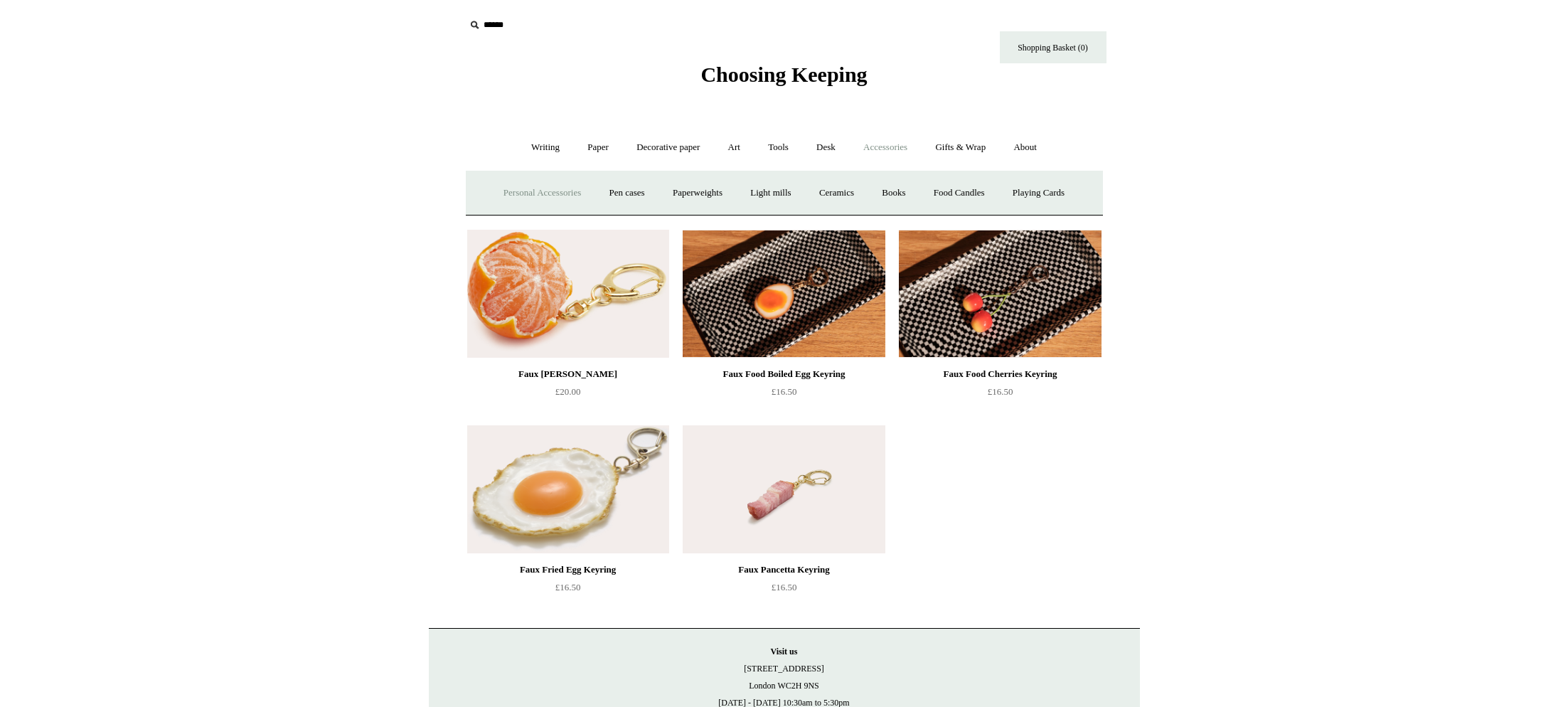
click at [555, 196] on link "Personal Accessories +" at bounding box center [541, 193] width 103 height 38
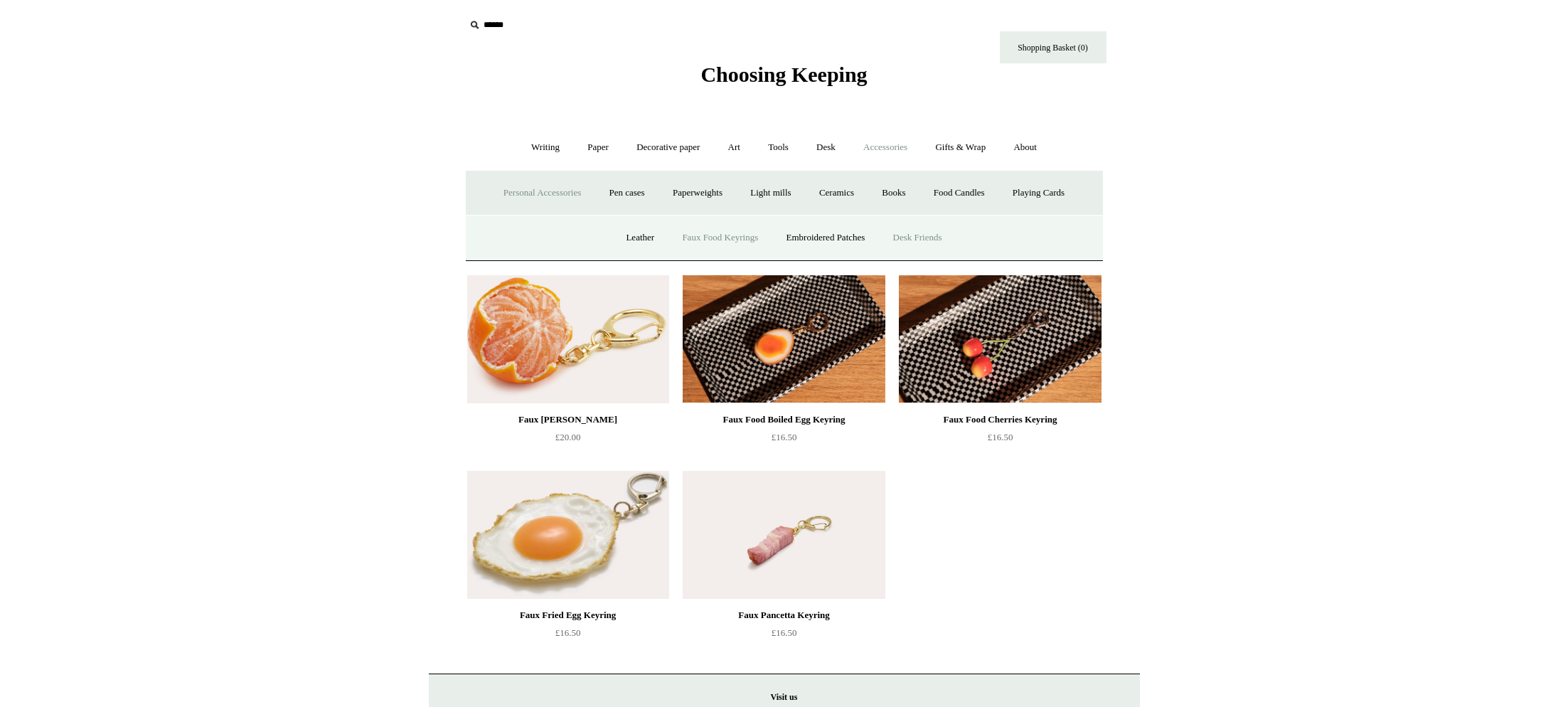
click at [914, 241] on link "Desk Friends" at bounding box center [917, 237] width 75 height 38
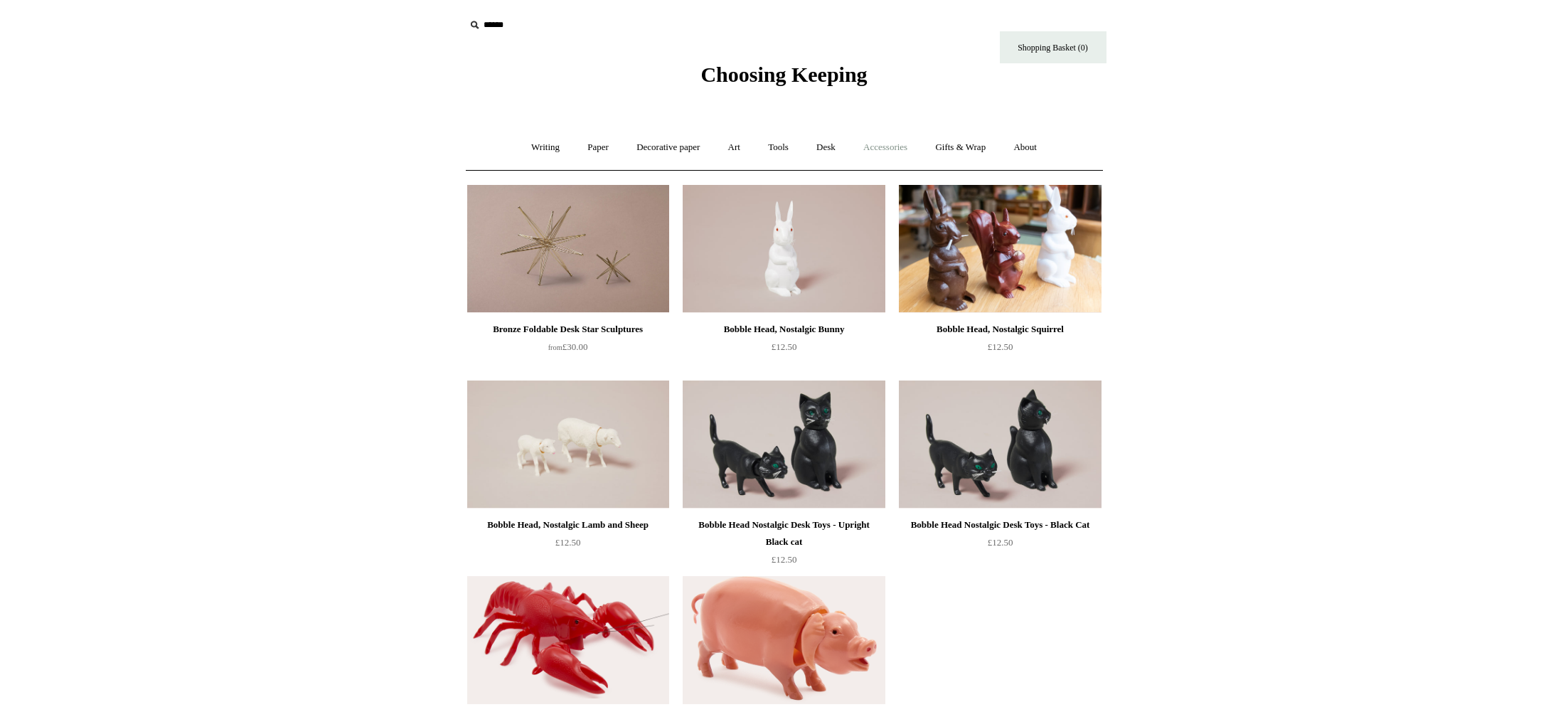
click at [897, 152] on link "Accessories +" at bounding box center [885, 147] width 70 height 38
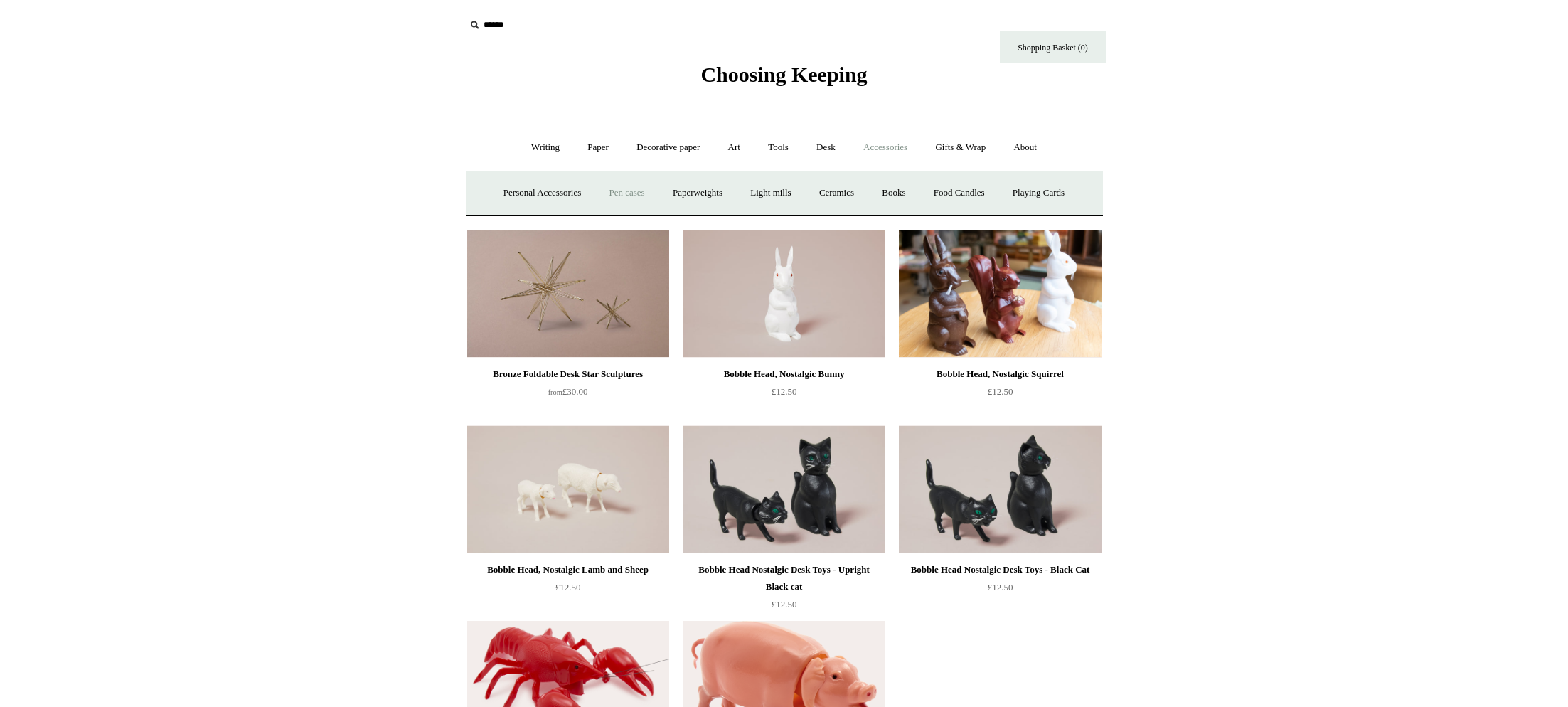
click at [622, 196] on link "Pen cases" at bounding box center [626, 193] width 61 height 38
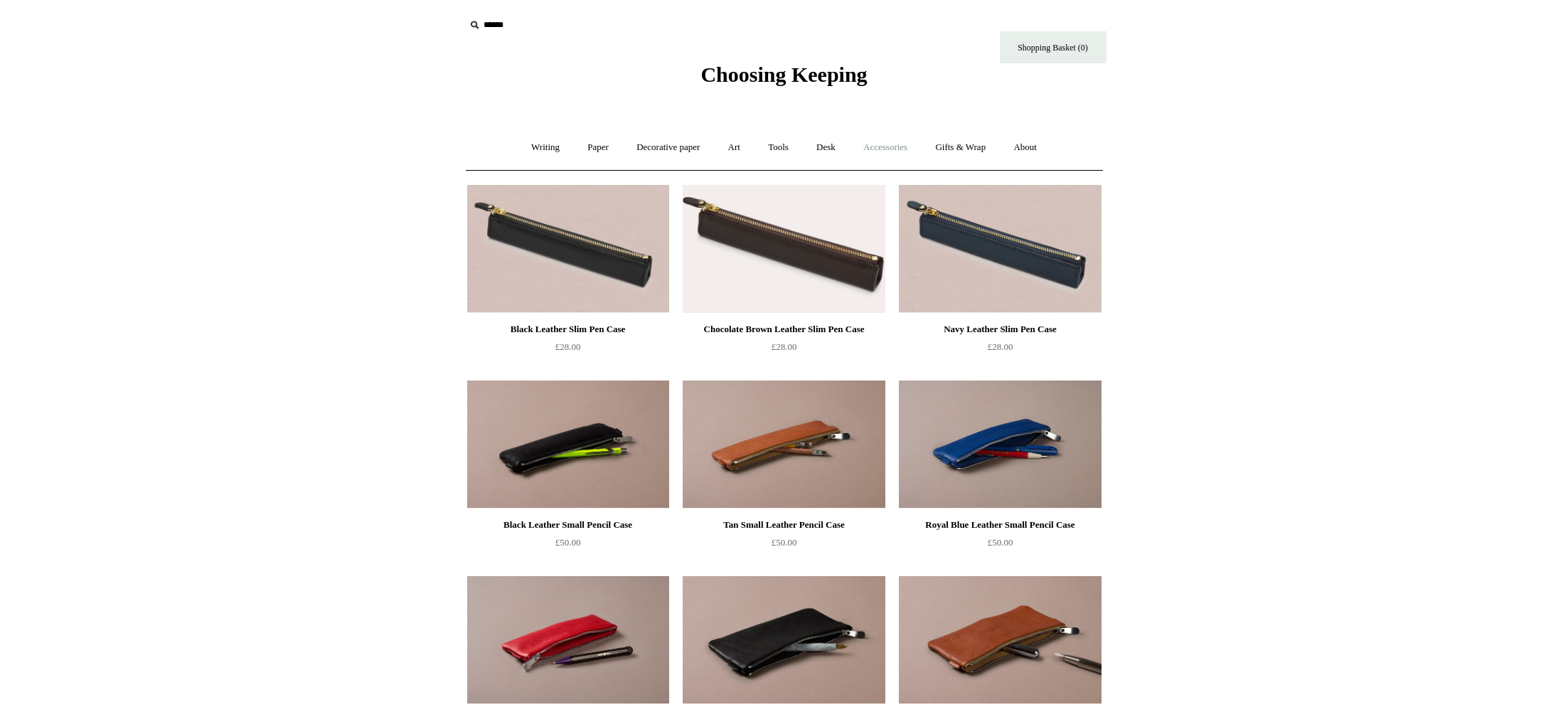
click at [887, 150] on link "Accessories +" at bounding box center [885, 147] width 70 height 38
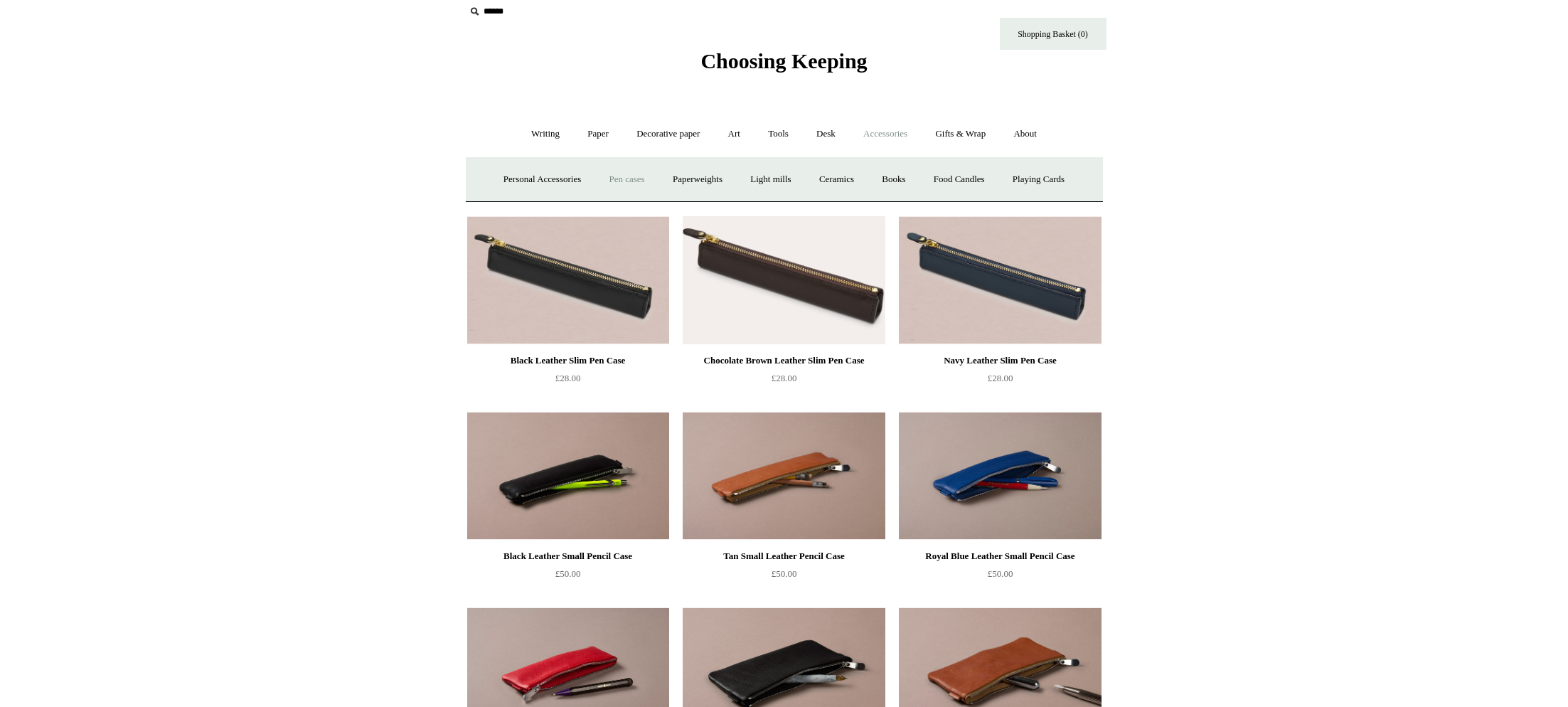
scroll to position [20, 0]
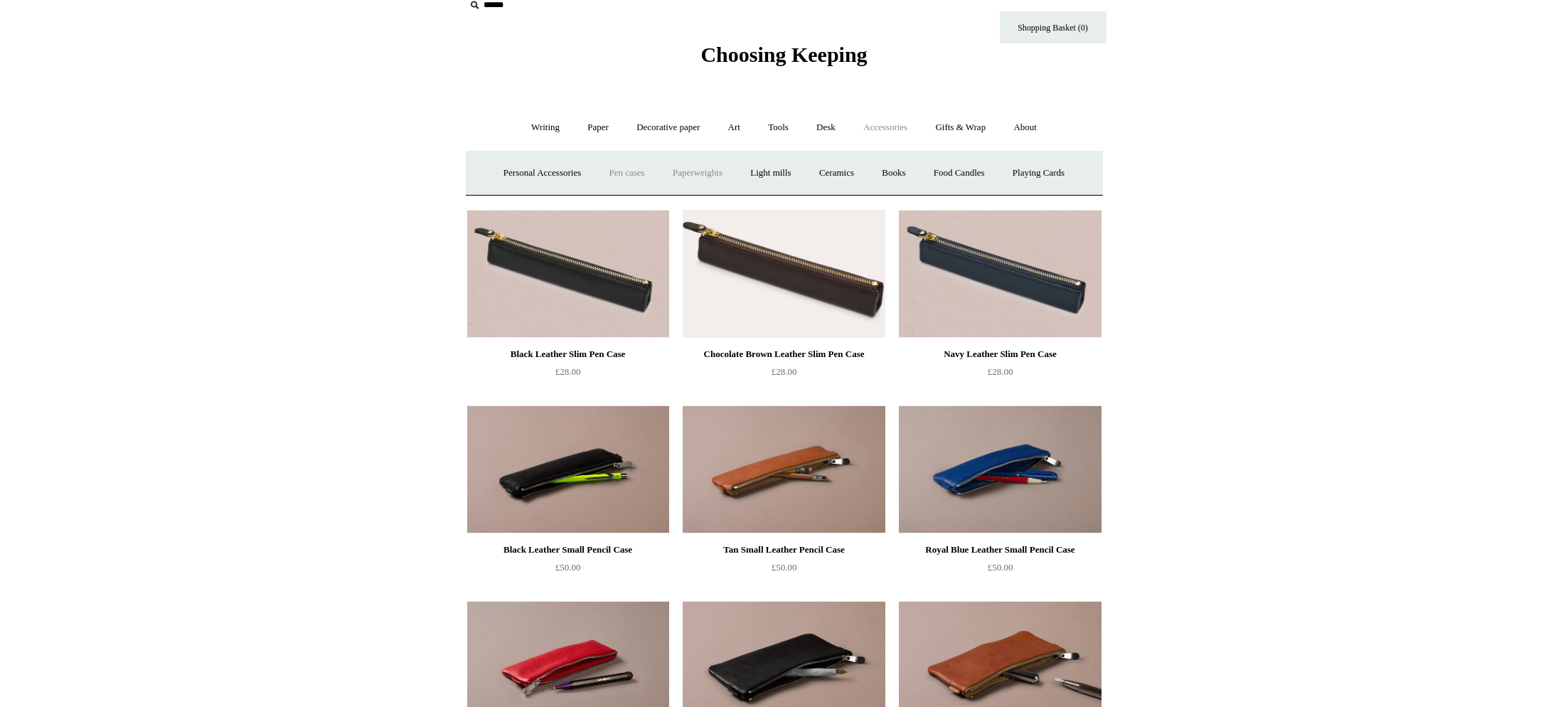
click at [707, 174] on link "Paperweights +" at bounding box center [697, 173] width 75 height 38
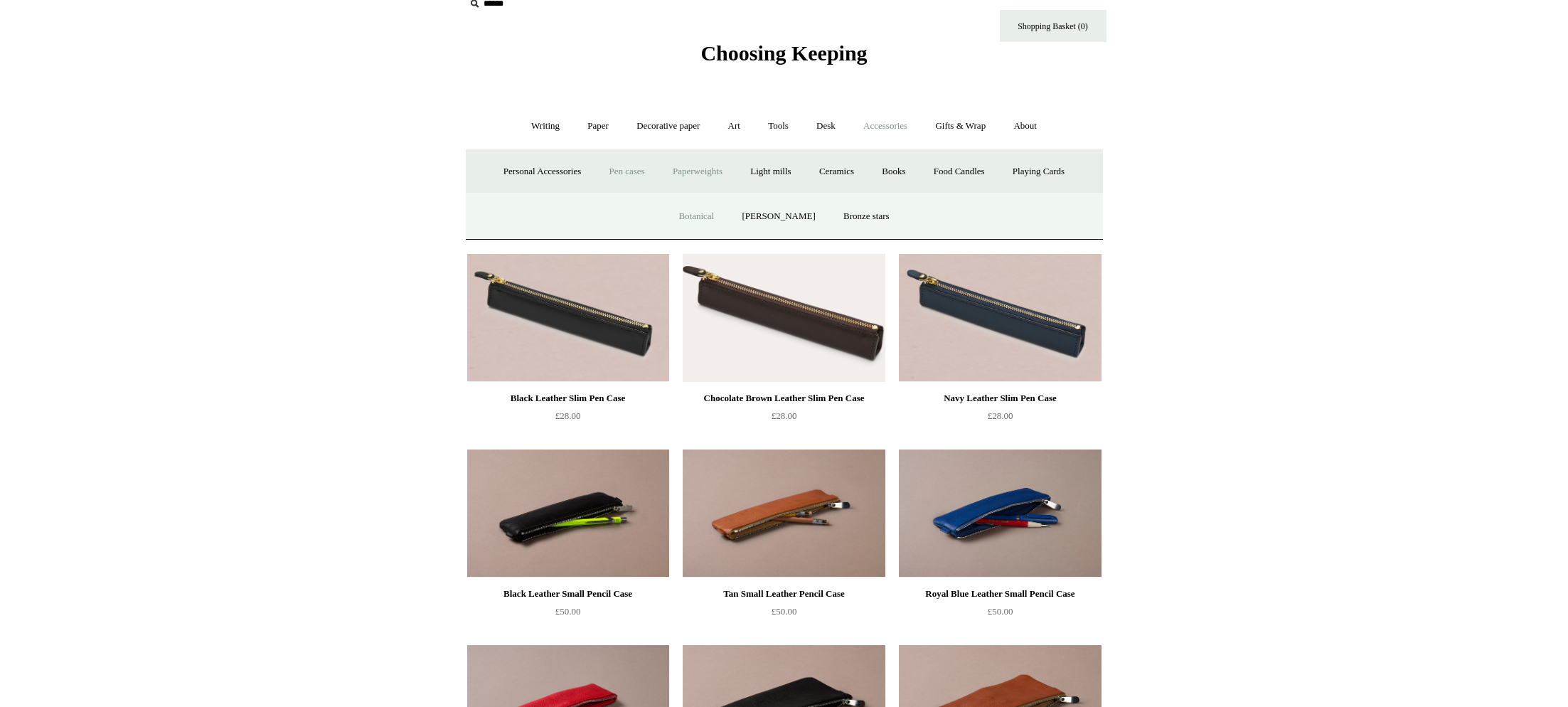
scroll to position [22, 0]
click at [770, 175] on link "Light mills" at bounding box center [771, 171] width 66 height 38
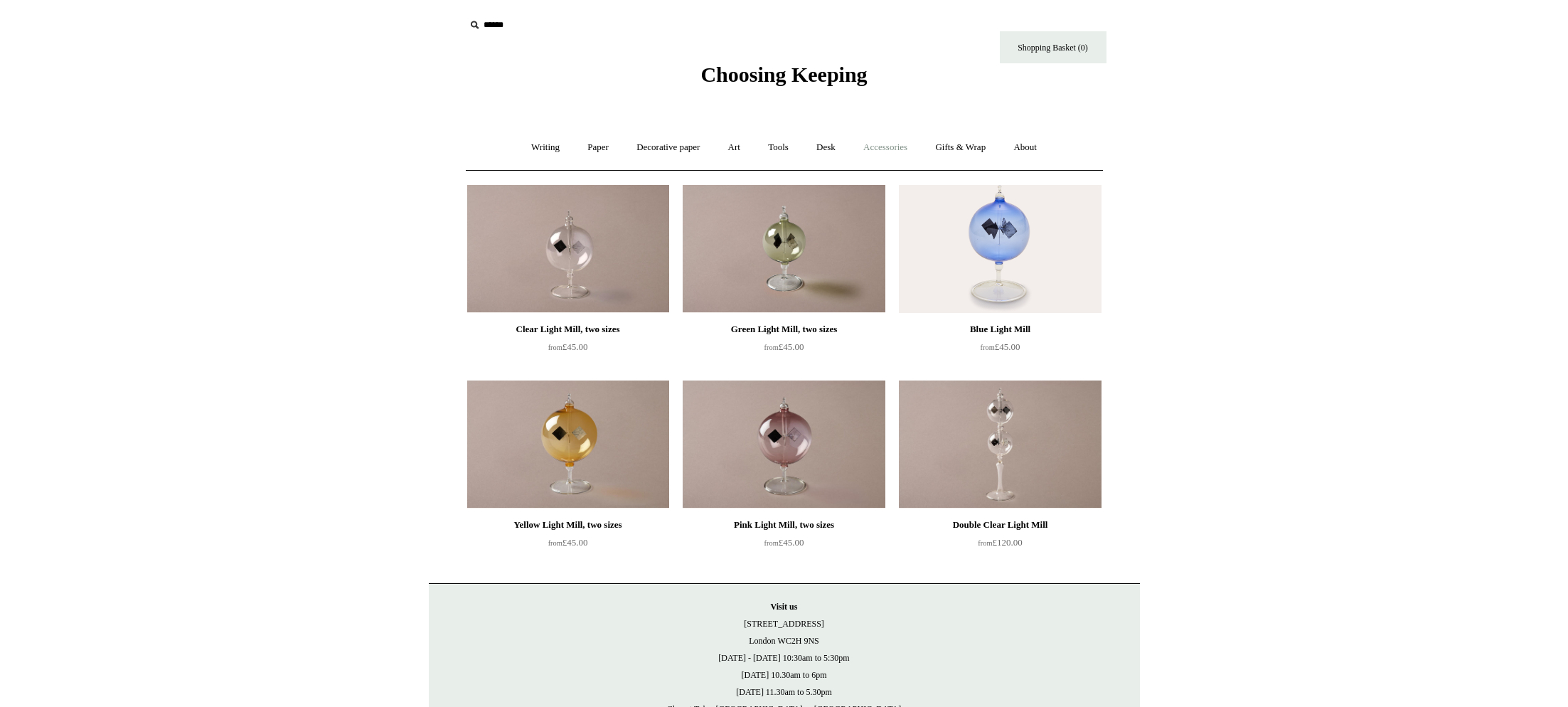
click at [905, 146] on link "Accessories +" at bounding box center [885, 147] width 70 height 38
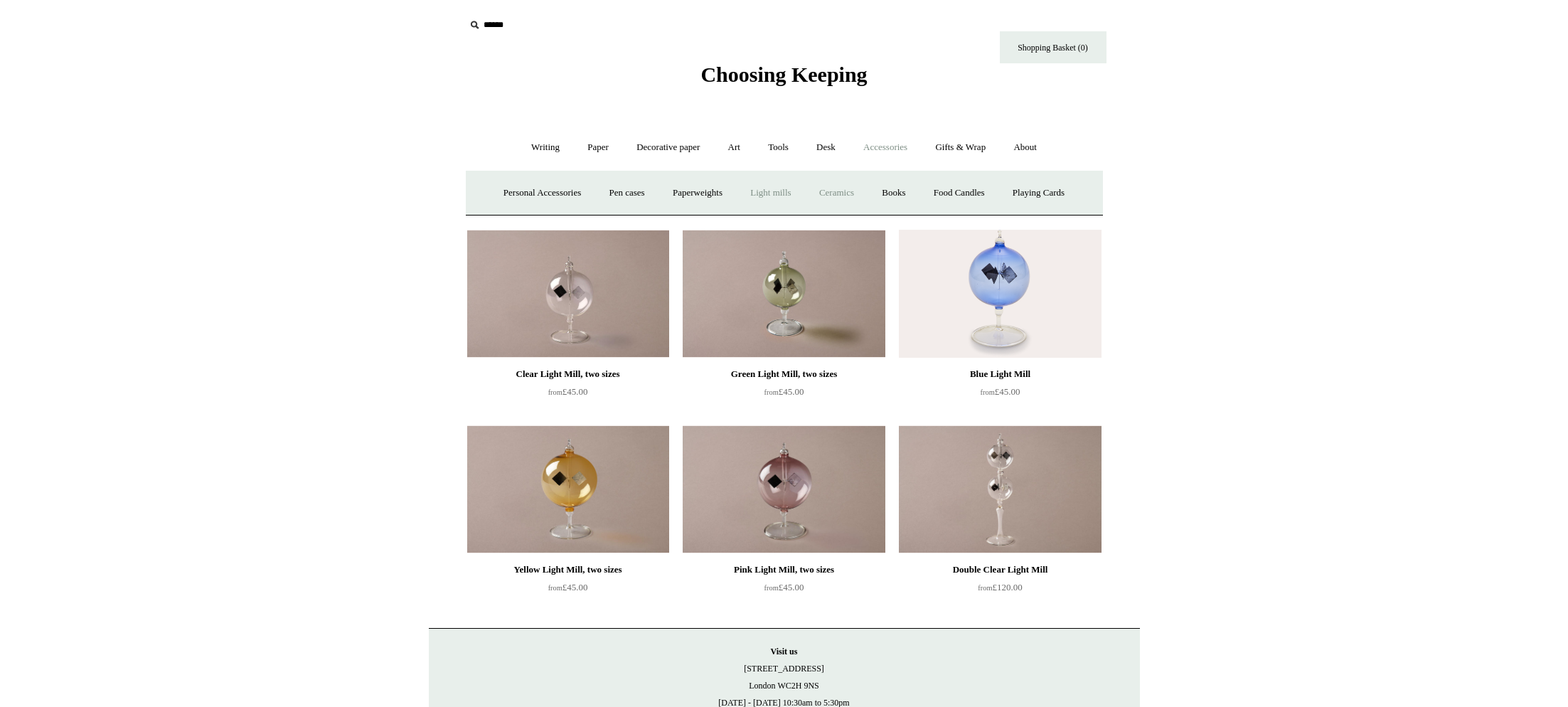
click at [844, 193] on link "Ceramics +" at bounding box center [837, 193] width 60 height 38
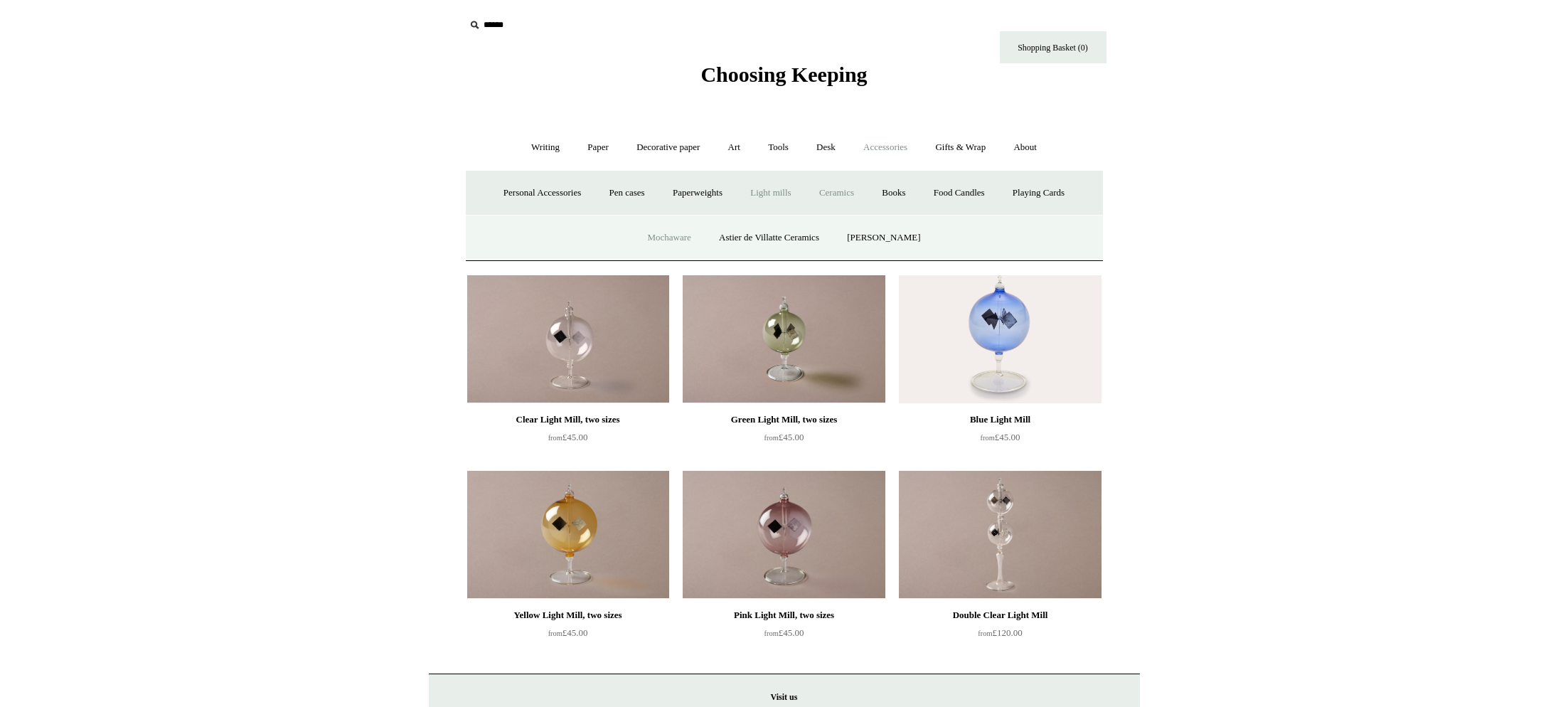
click at [665, 242] on link "Mochaware" at bounding box center [668, 237] width 69 height 38
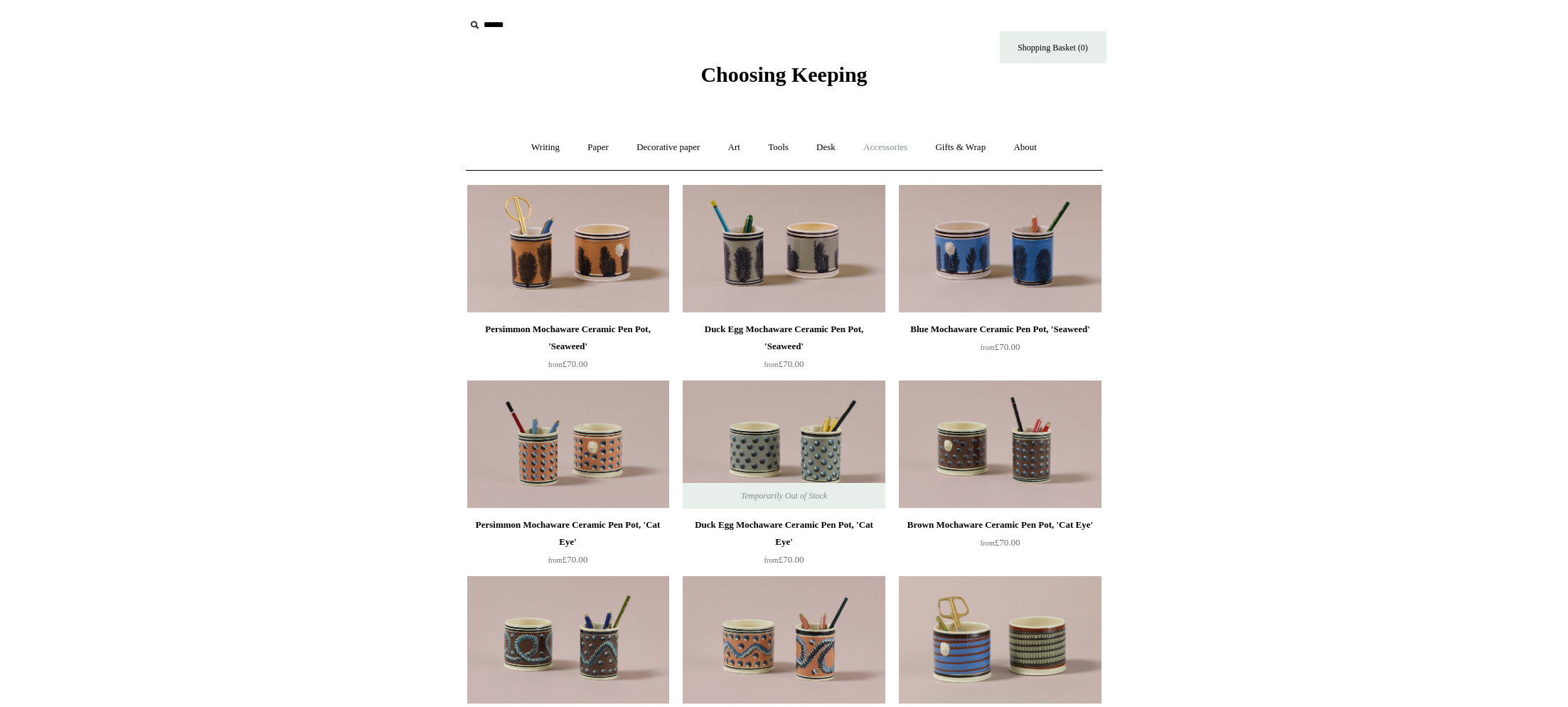
click at [894, 153] on link "Accessories +" at bounding box center [885, 147] width 70 height 38
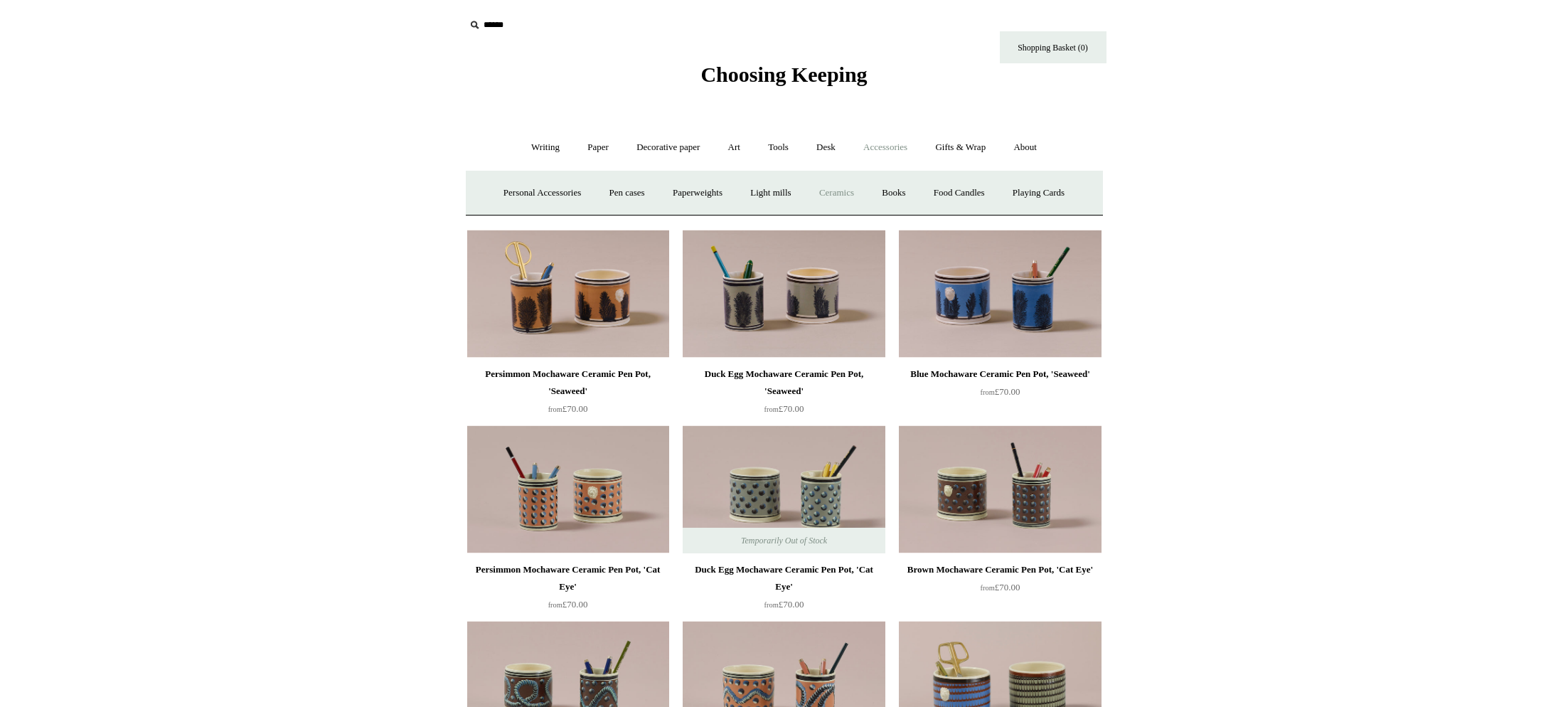
click at [844, 195] on link "Ceramics +" at bounding box center [837, 193] width 60 height 38
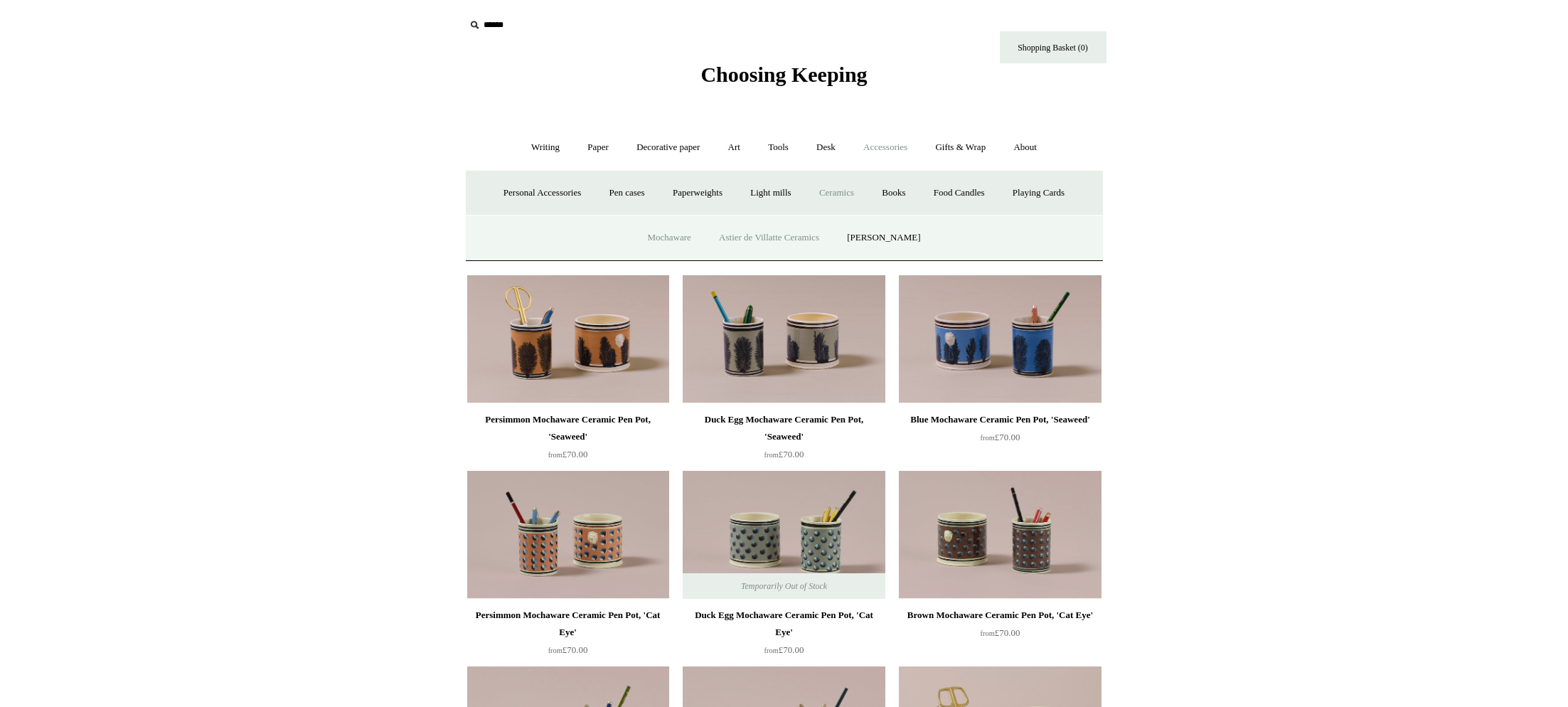
click at [789, 242] on link "Astier de Villatte Ceramics" at bounding box center [769, 237] width 126 height 38
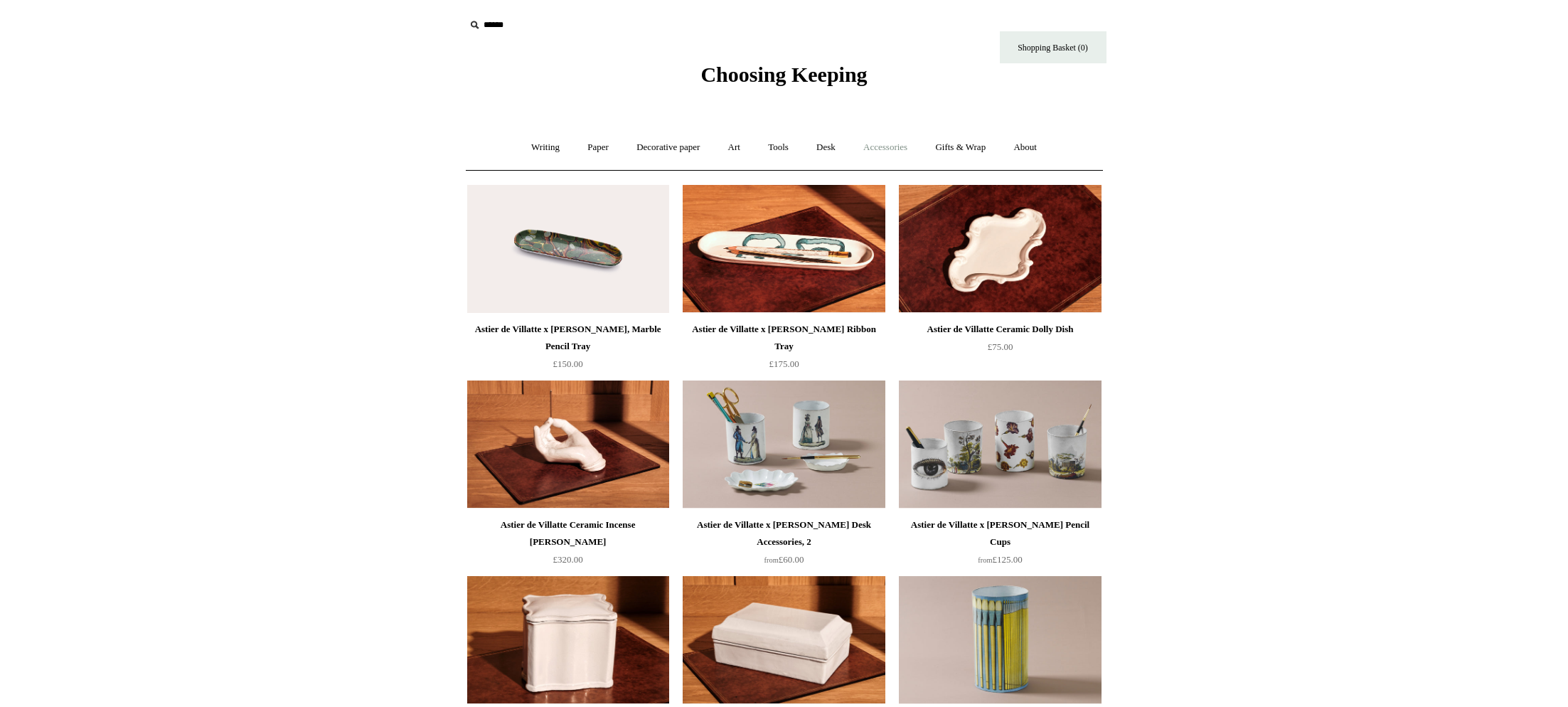
click at [899, 152] on link "Accessories +" at bounding box center [885, 147] width 70 height 38
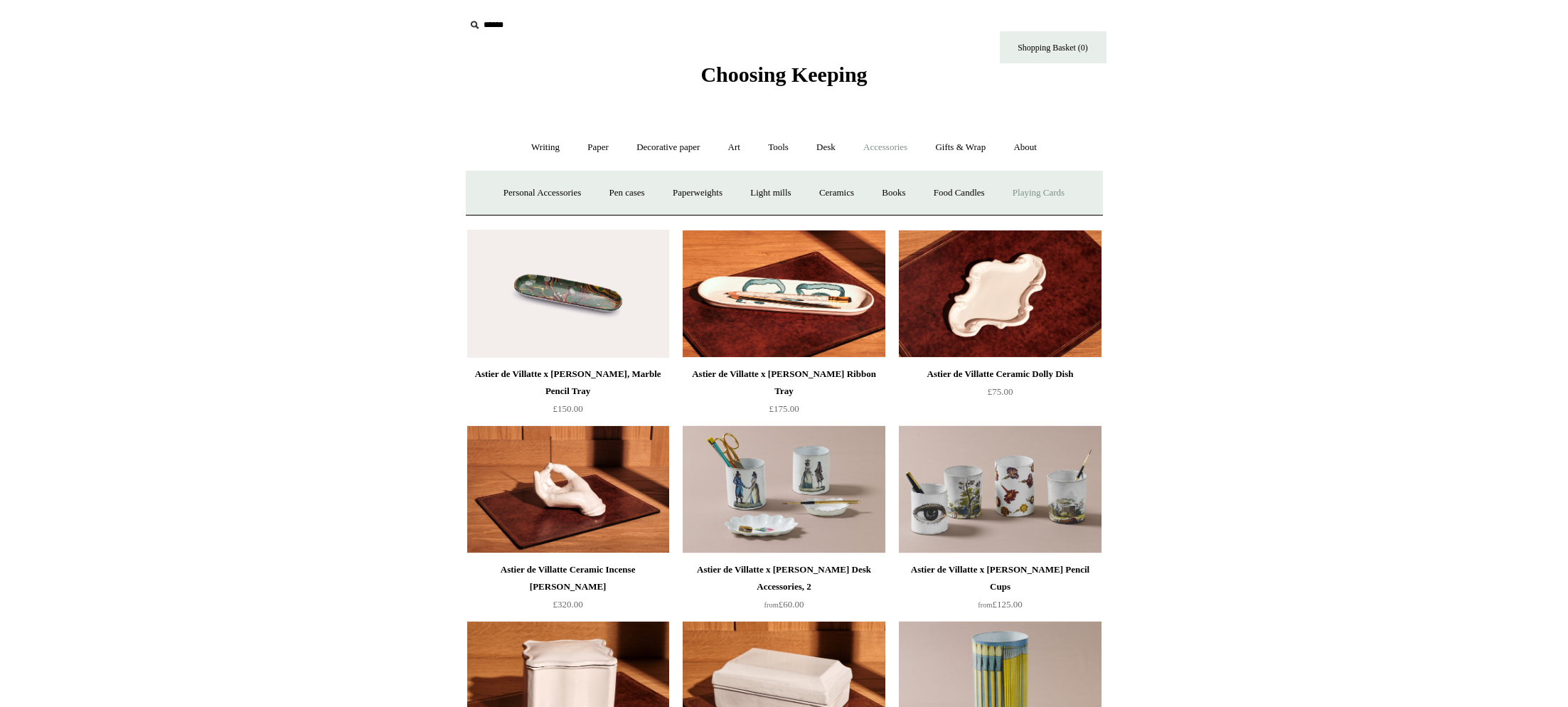
click at [1062, 197] on link "Playing Cards" at bounding box center [1038, 193] width 77 height 38
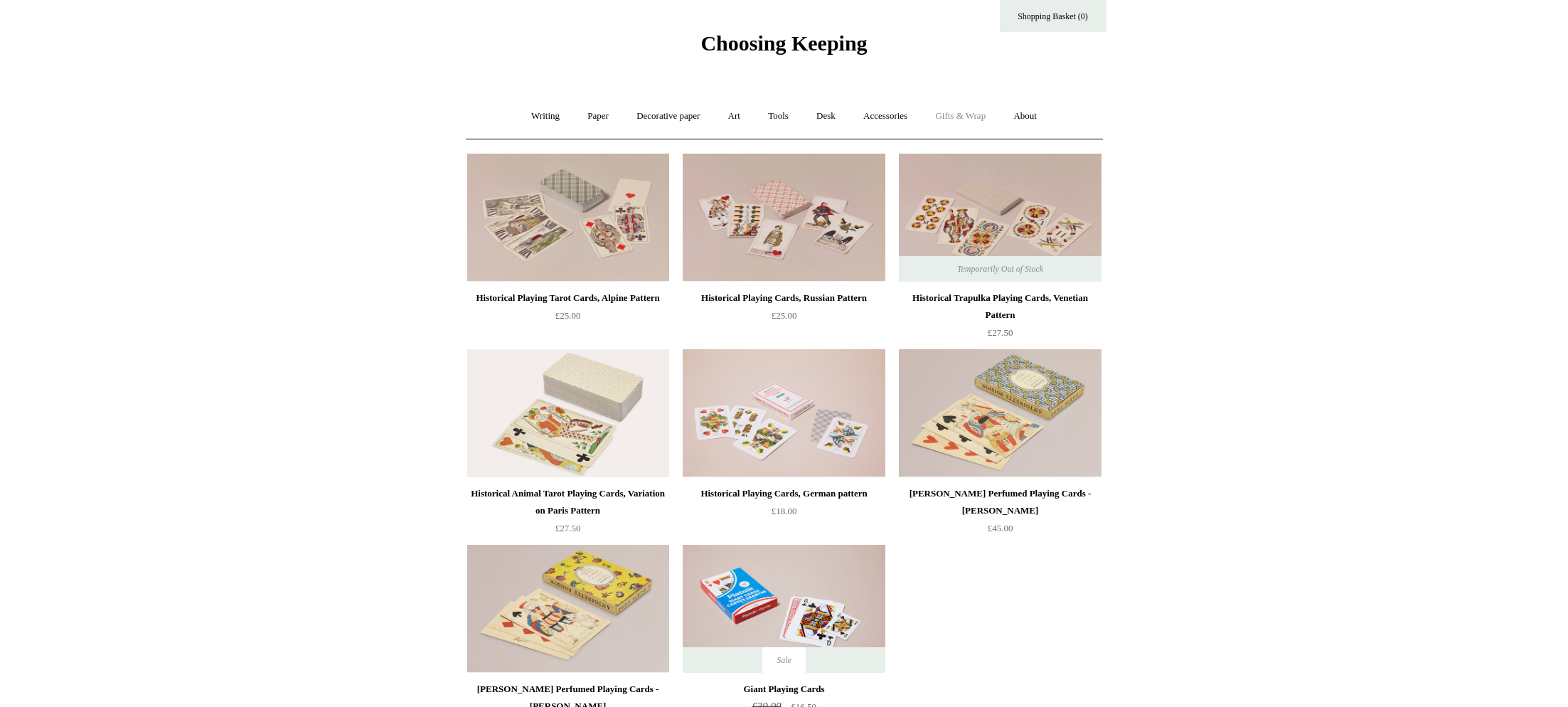
click at [964, 122] on link "Gifts & Wrap +" at bounding box center [960, 116] width 76 height 38
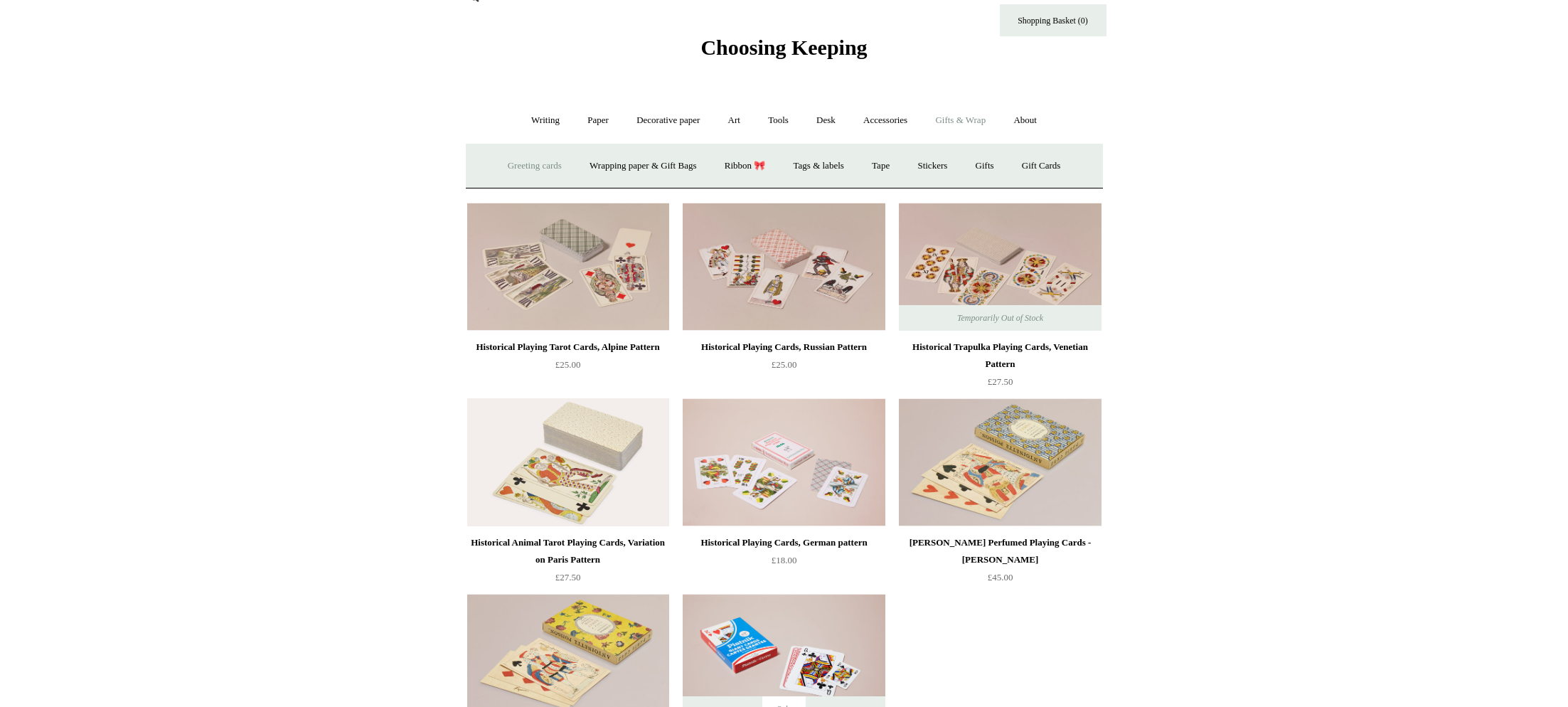
click at [523, 169] on link "Greeting cards +" at bounding box center [534, 166] width 80 height 38
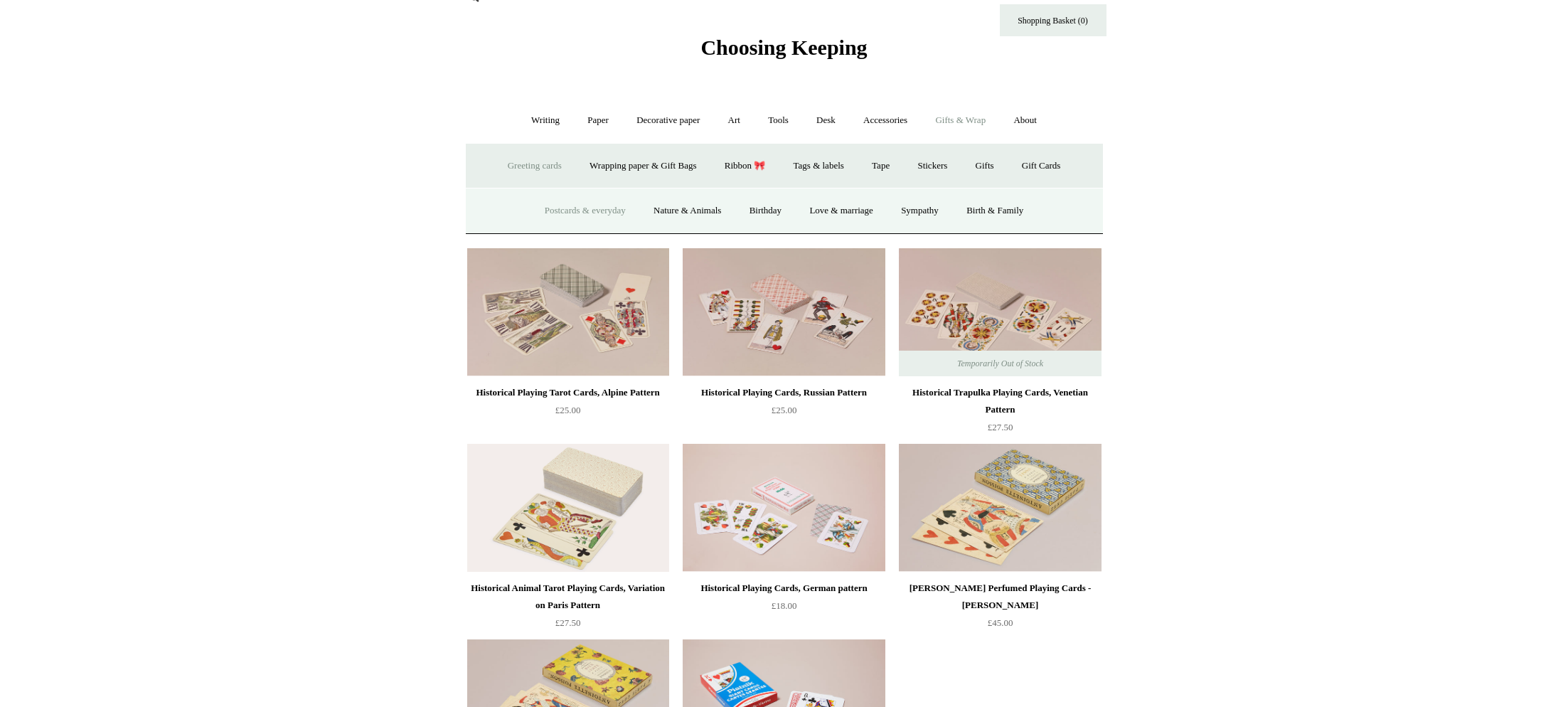
click at [579, 212] on link "Postcards & everyday" at bounding box center [585, 210] width 107 height 38
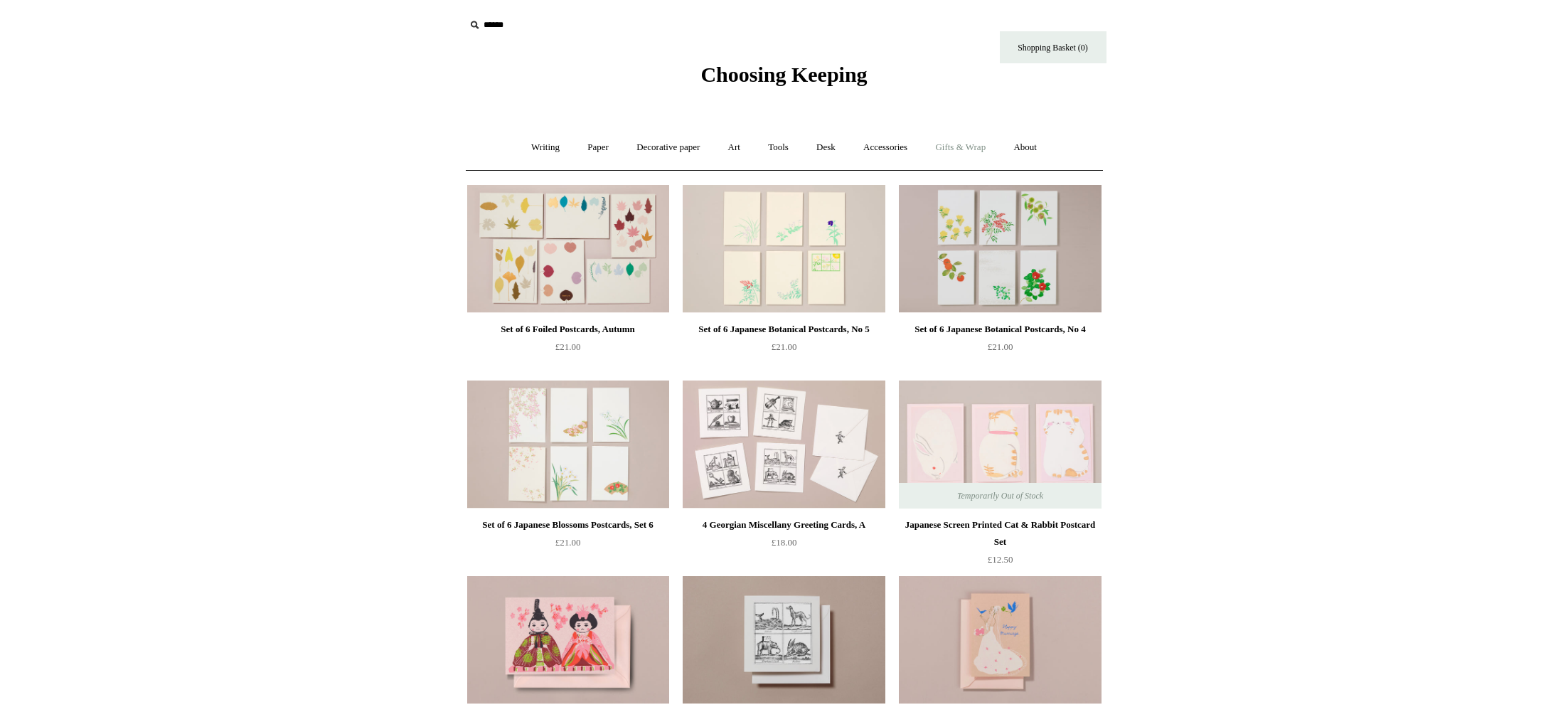
click at [980, 152] on link "Gifts & Wrap +" at bounding box center [960, 147] width 76 height 38
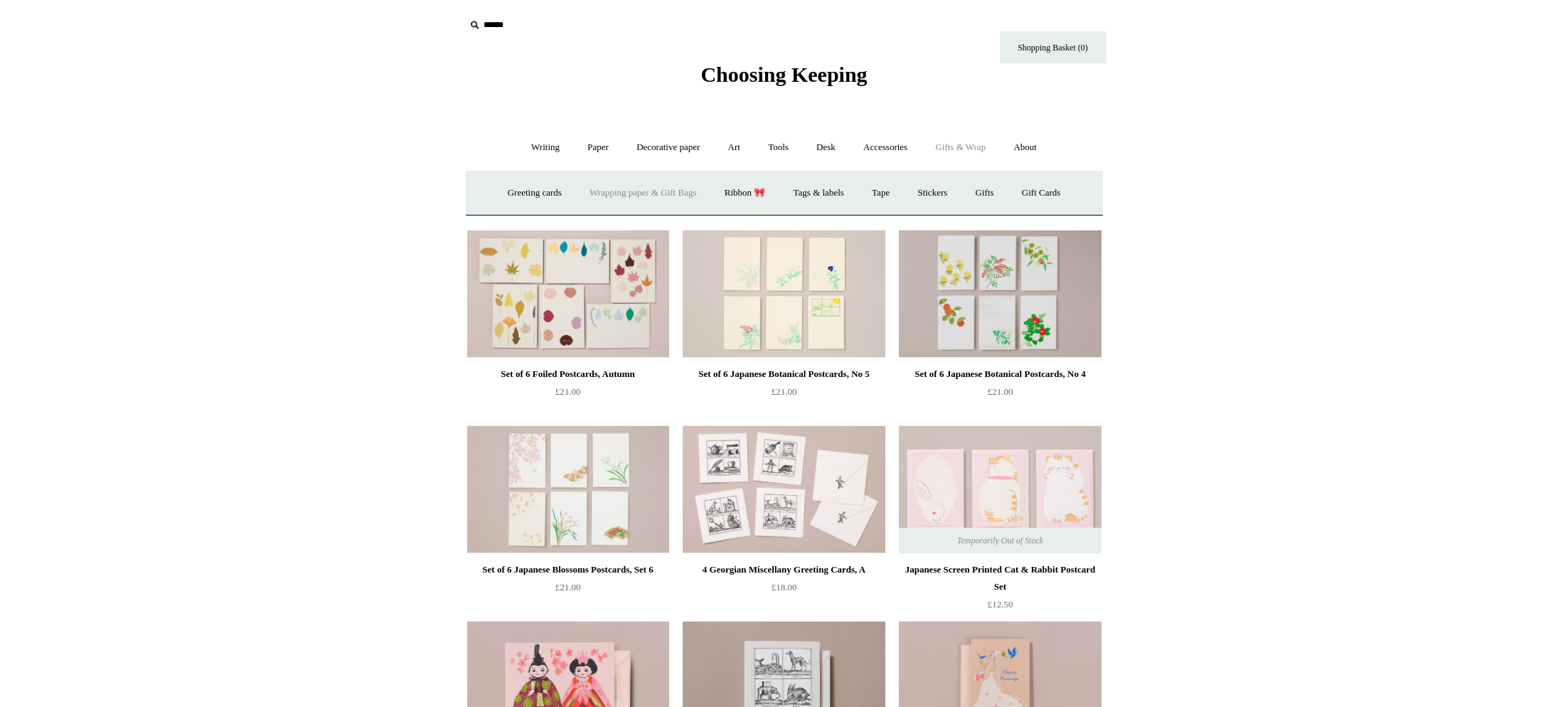
click at [686, 196] on link "Wrapping paper & Gift Bags" at bounding box center [643, 193] width 132 height 38
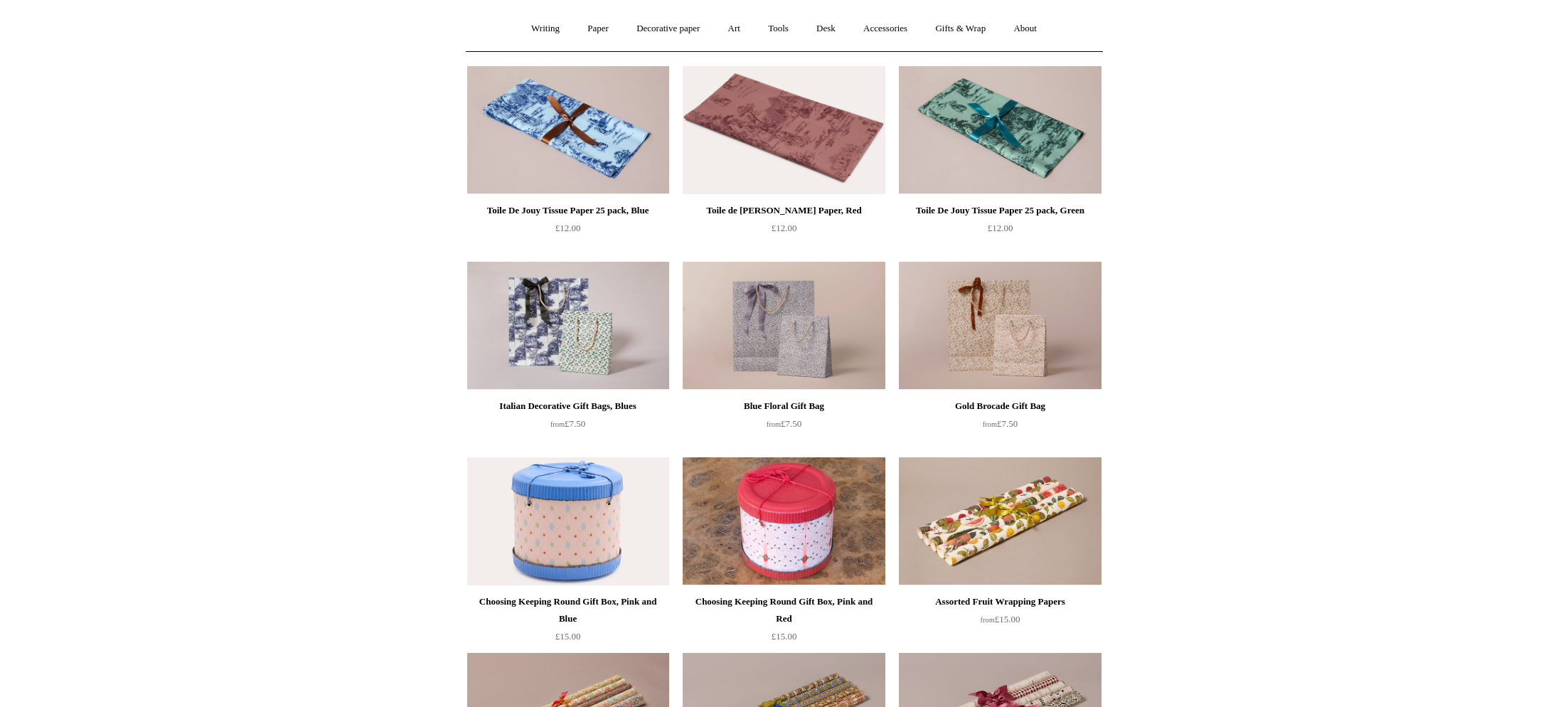
scroll to position [93, 0]
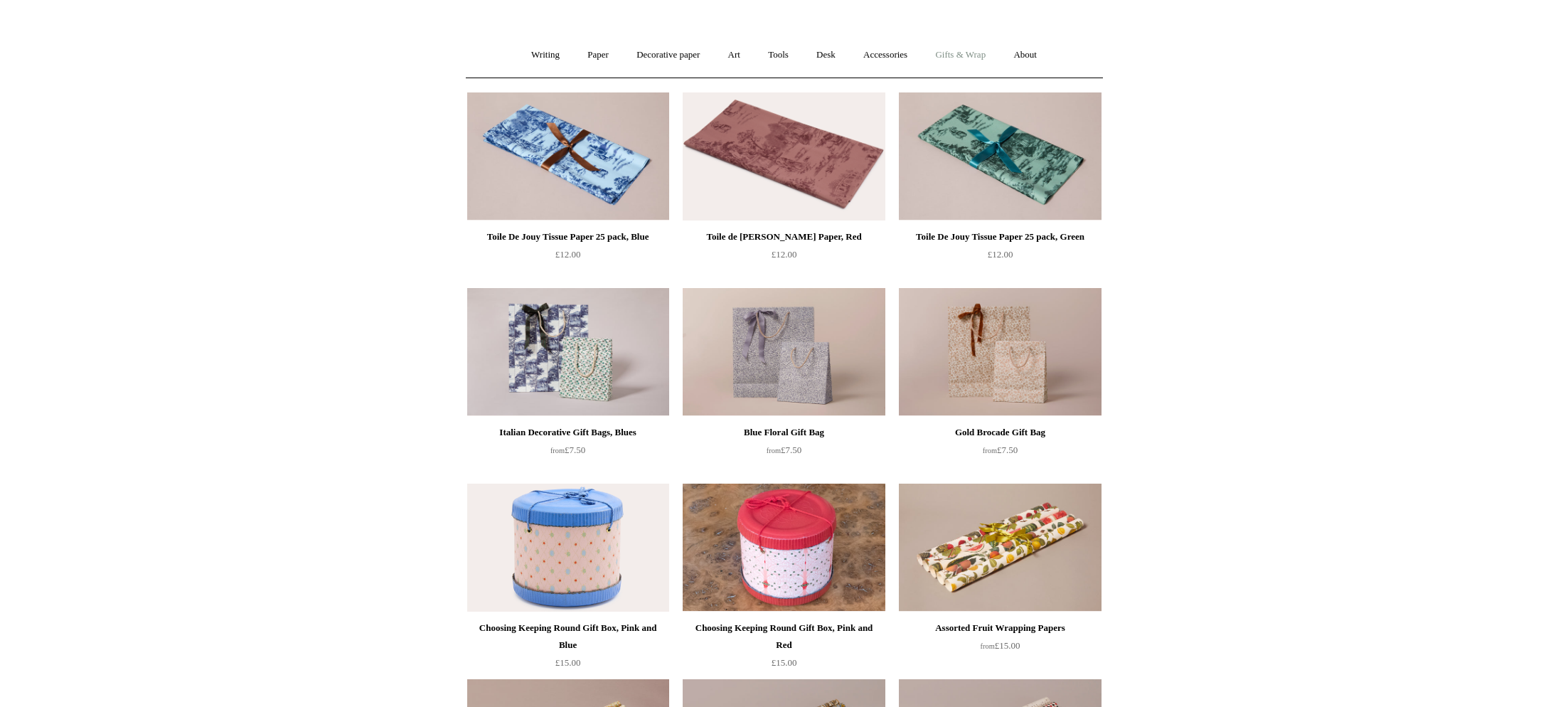
click at [973, 60] on link "Gifts & Wrap +" at bounding box center [960, 55] width 76 height 38
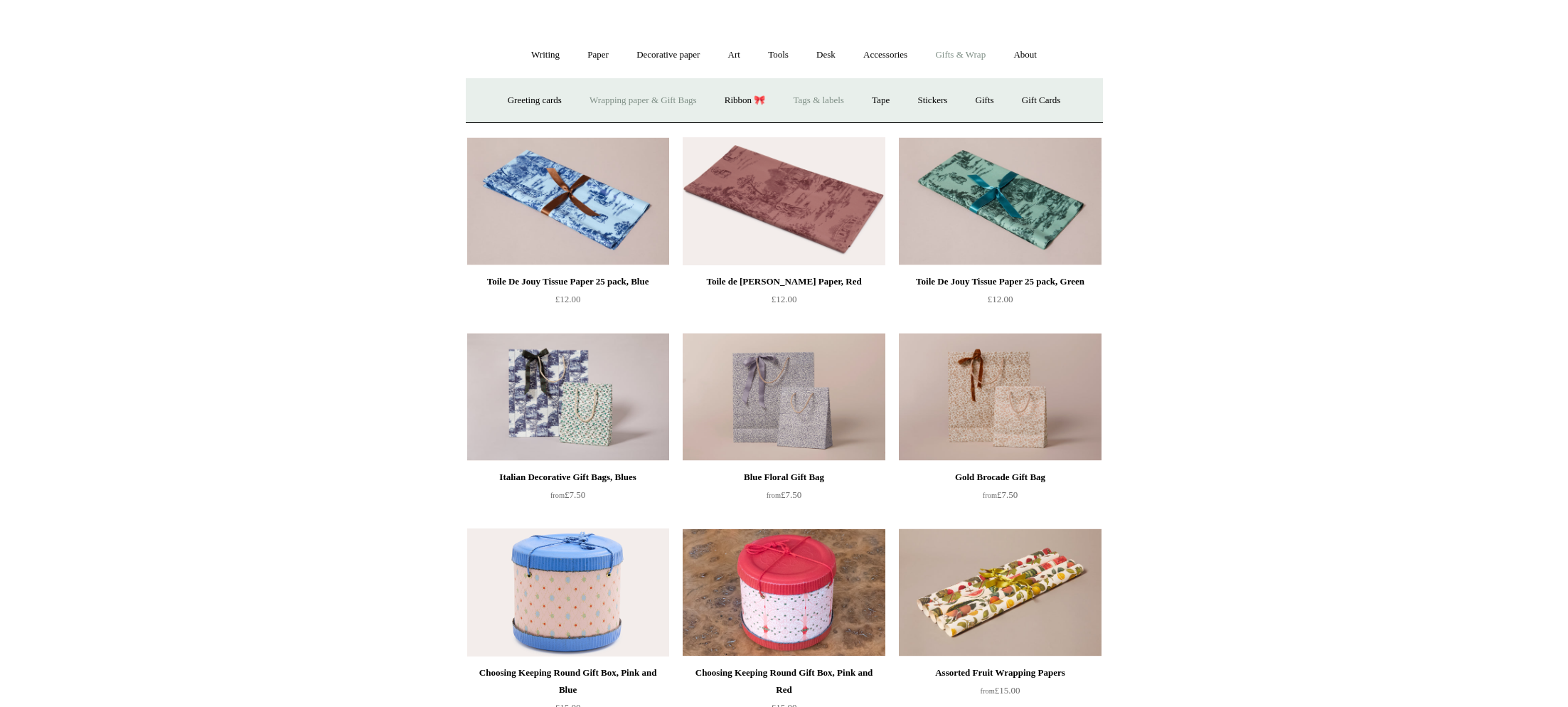
click at [824, 101] on link "Tags & labels" at bounding box center [819, 101] width 76 height 38
